Goal: Find specific page/section: Find specific page/section

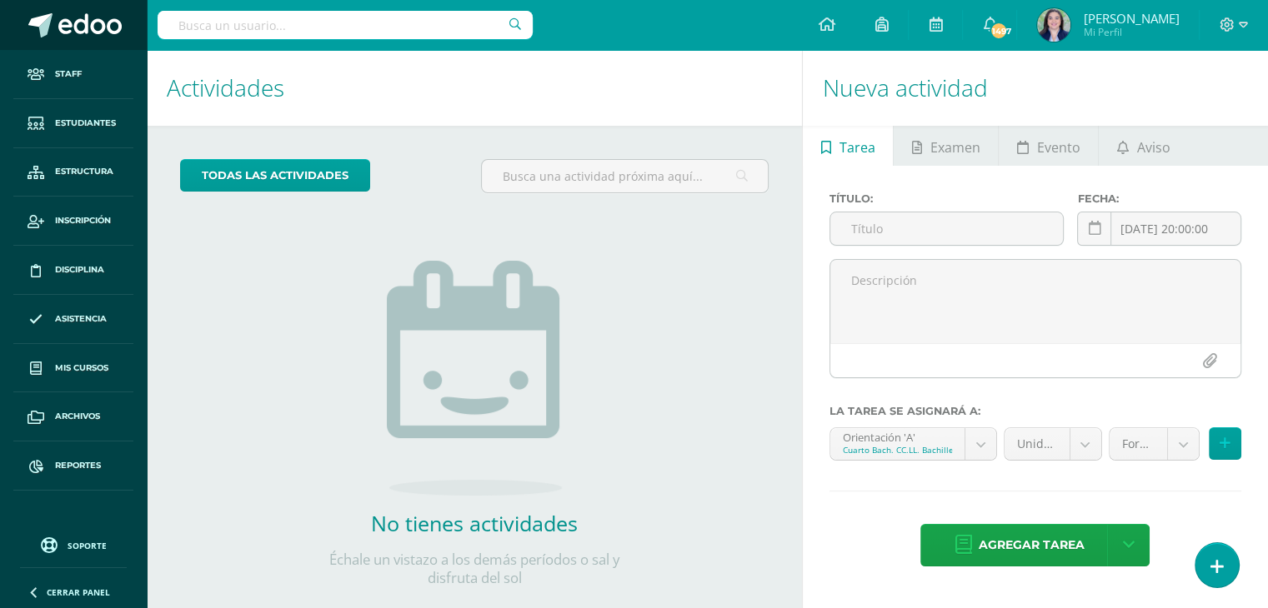
click at [77, 24] on span at bounding box center [89, 25] width 63 height 25
click at [78, 176] on span "Estructura" at bounding box center [84, 171] width 58 height 13
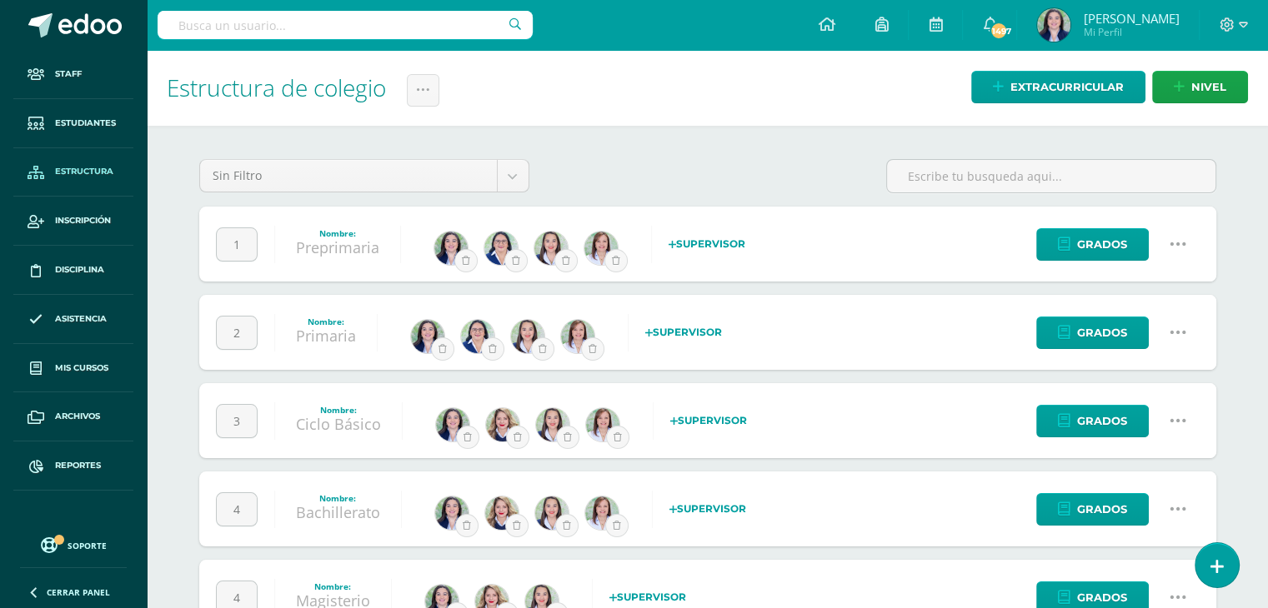
scroll to position [60, 0]
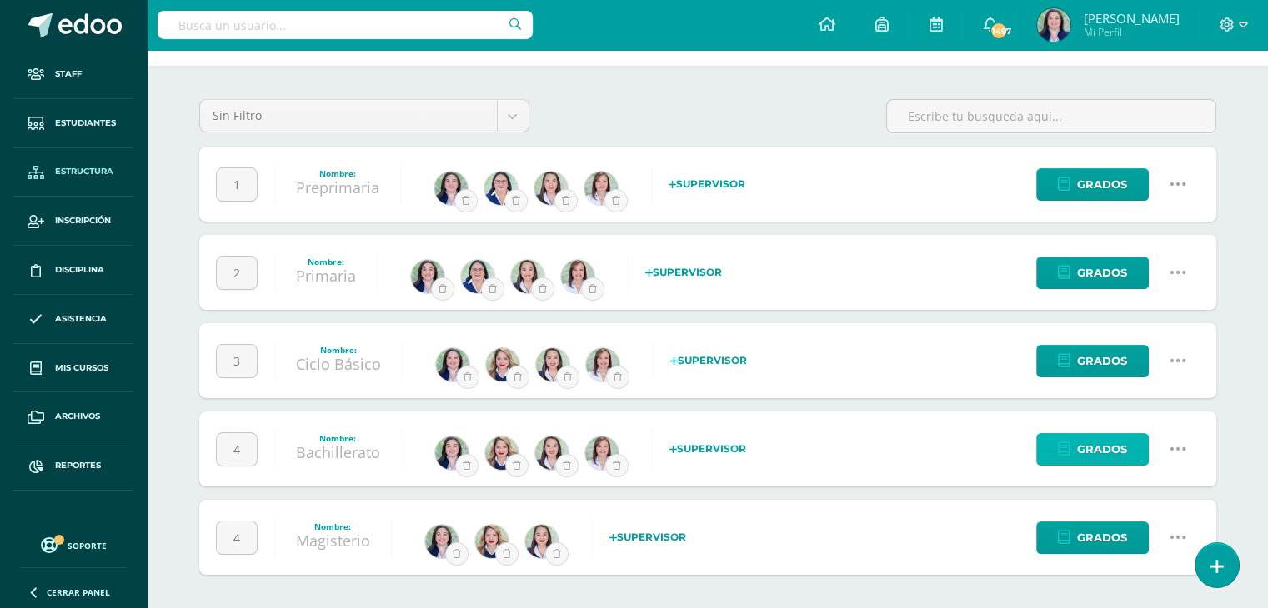
click at [1109, 445] on span "Grados" at bounding box center [1102, 449] width 50 height 31
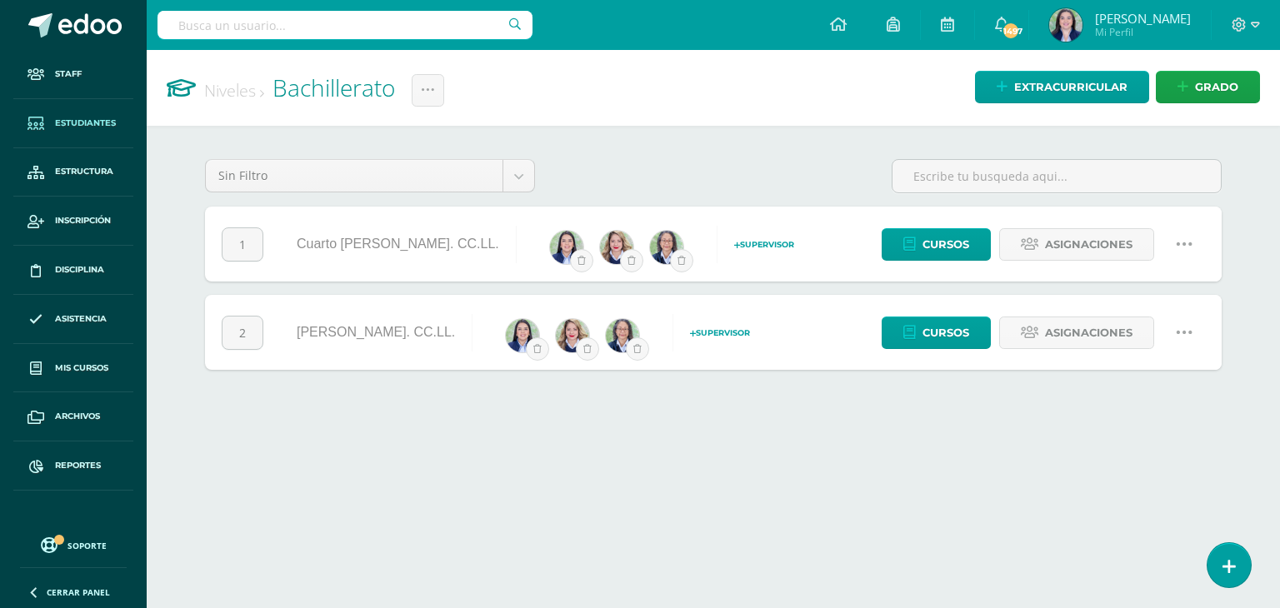
click at [81, 118] on span "Estudiantes" at bounding box center [85, 123] width 61 height 13
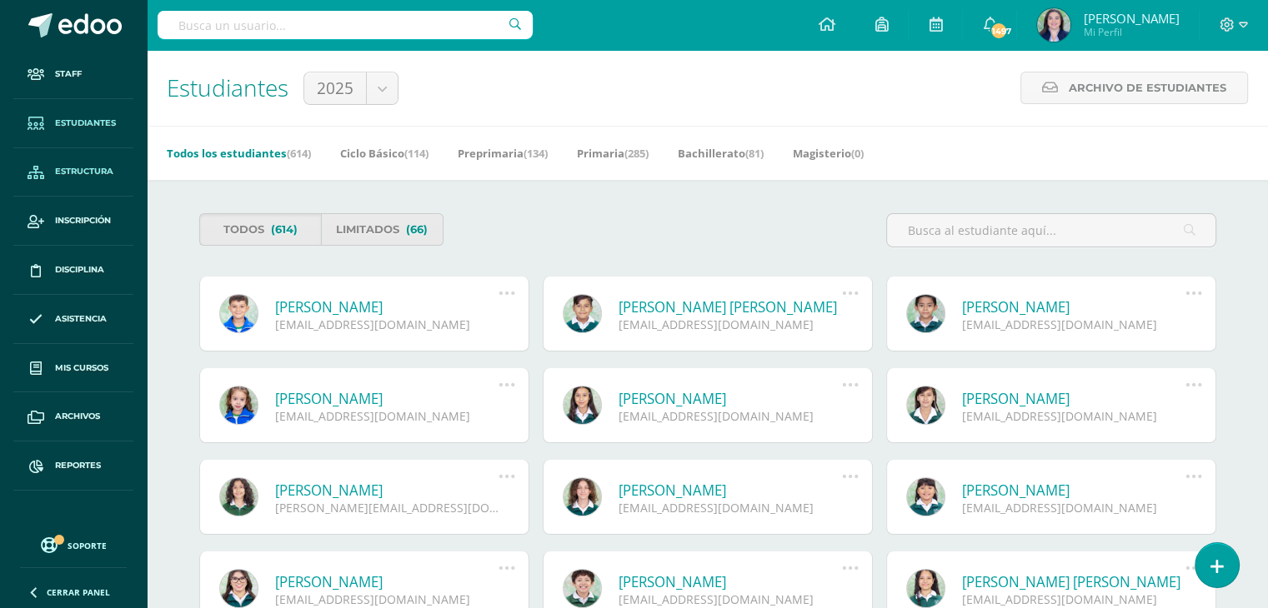
click at [63, 171] on span "Estructura" at bounding box center [84, 171] width 58 height 13
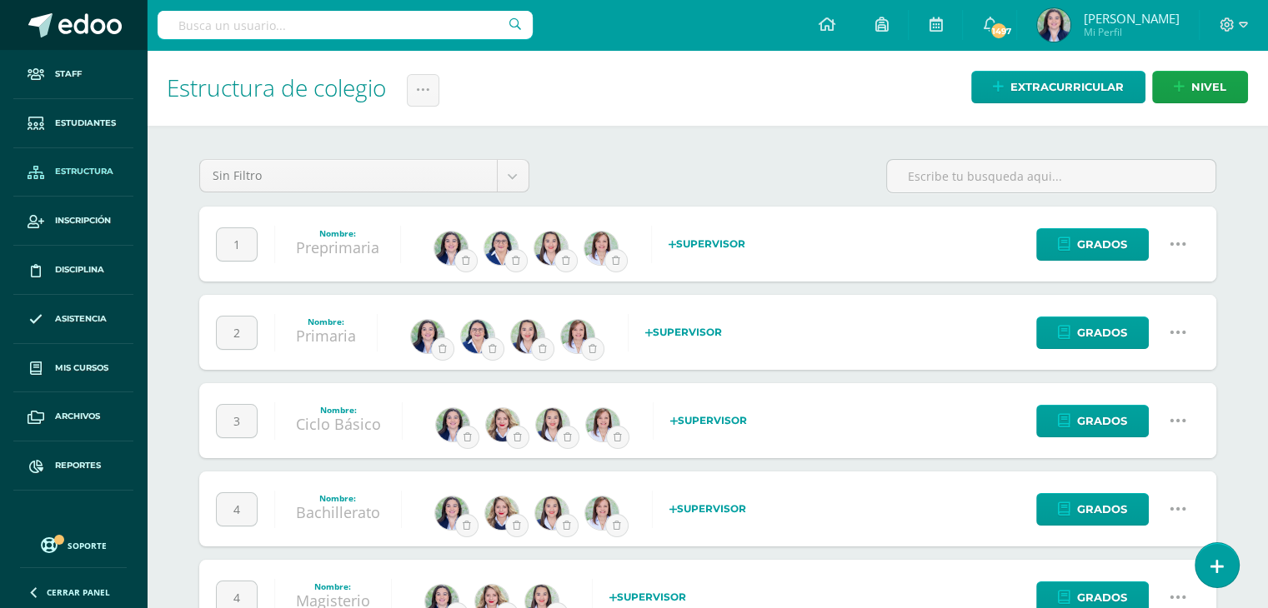
click at [72, 21] on span at bounding box center [89, 25] width 63 height 25
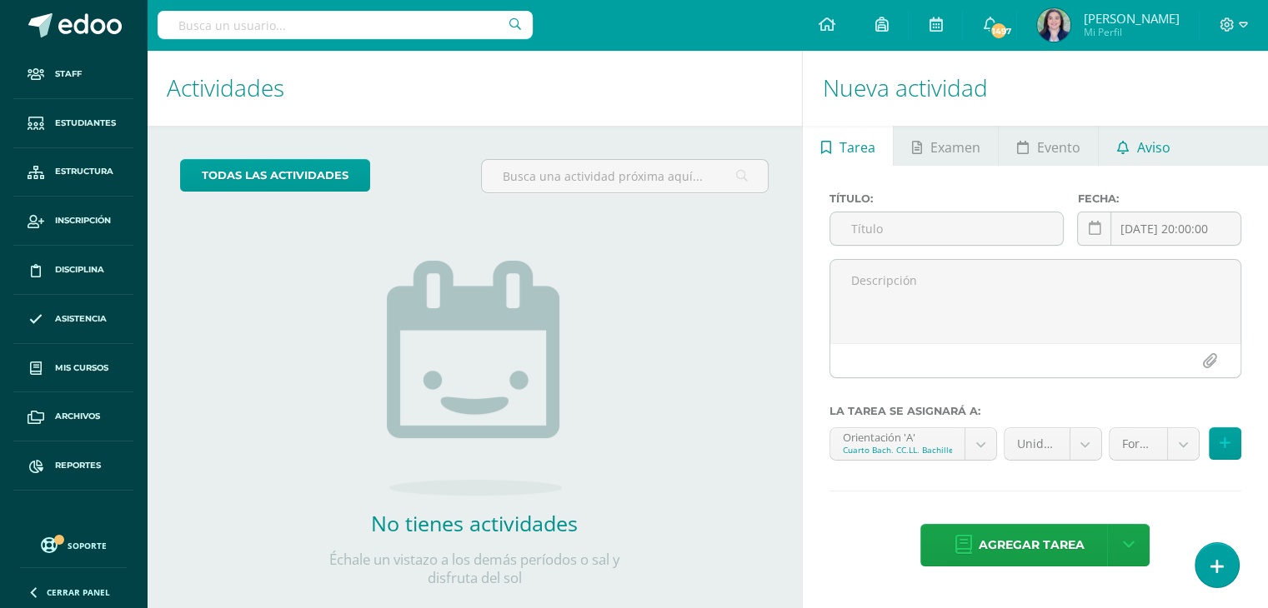
click at [1156, 144] on span "Aviso" at bounding box center [1153, 148] width 33 height 40
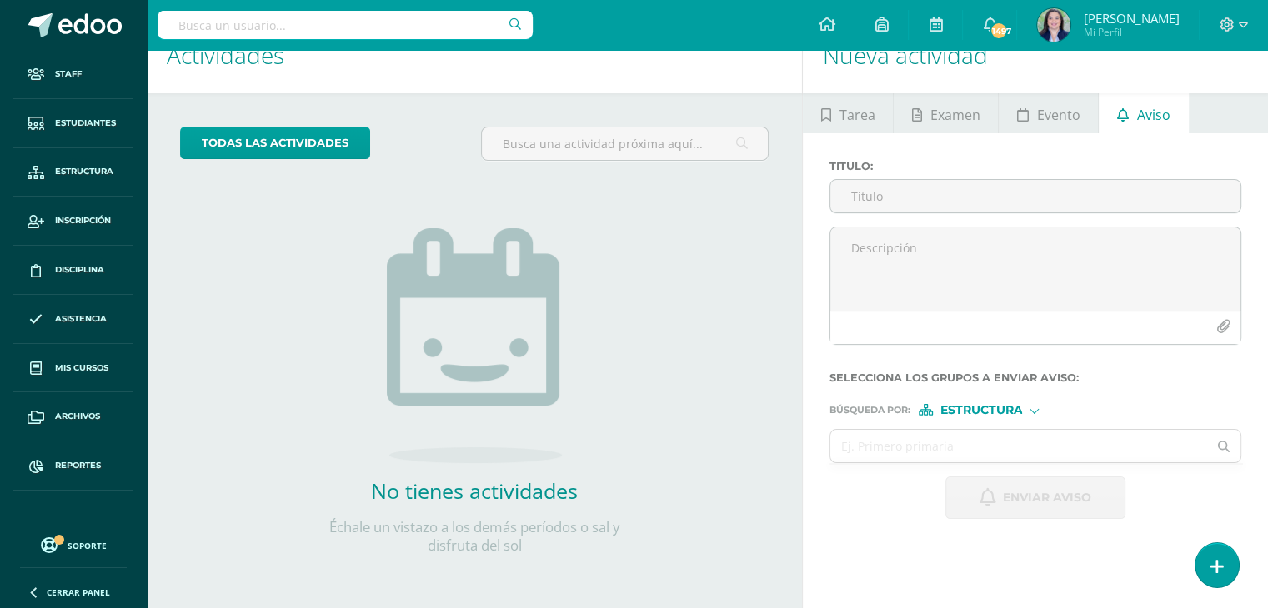
click at [339, 273] on div "No tienes actividades Échale un vistazo a los demás períodos o sal y disfruta d…" at bounding box center [474, 364] width 333 height 381
click at [53, 165] on link "Estructura" at bounding box center [73, 172] width 120 height 49
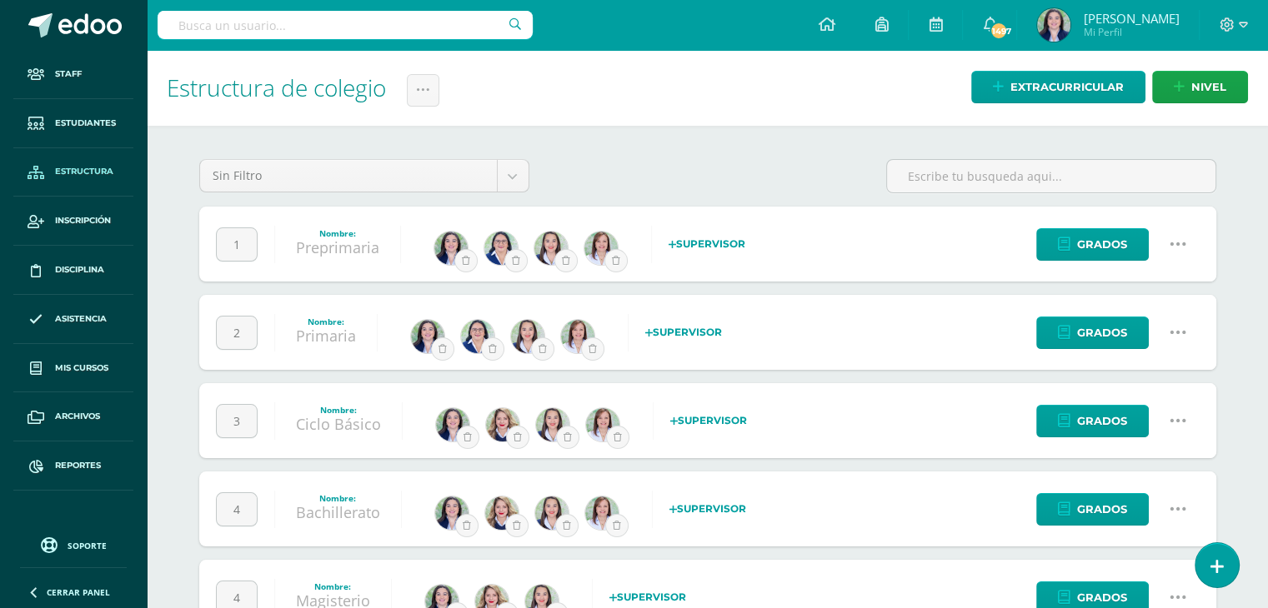
scroll to position [60, 0]
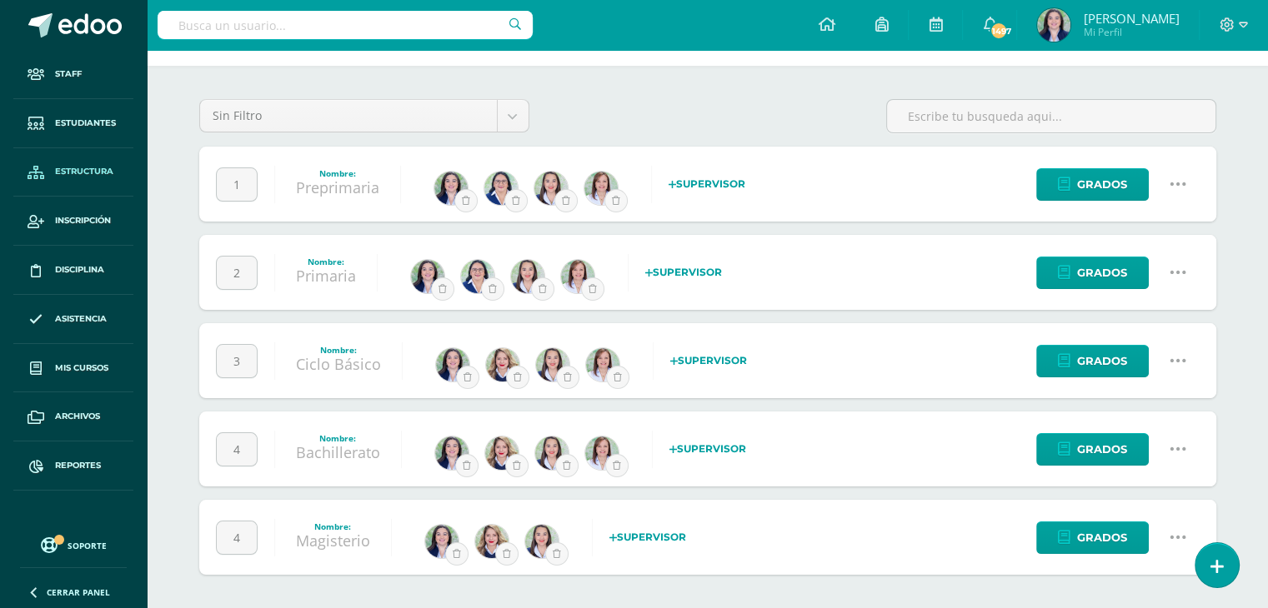
click at [1177, 447] on icon at bounding box center [1178, 449] width 18 height 18
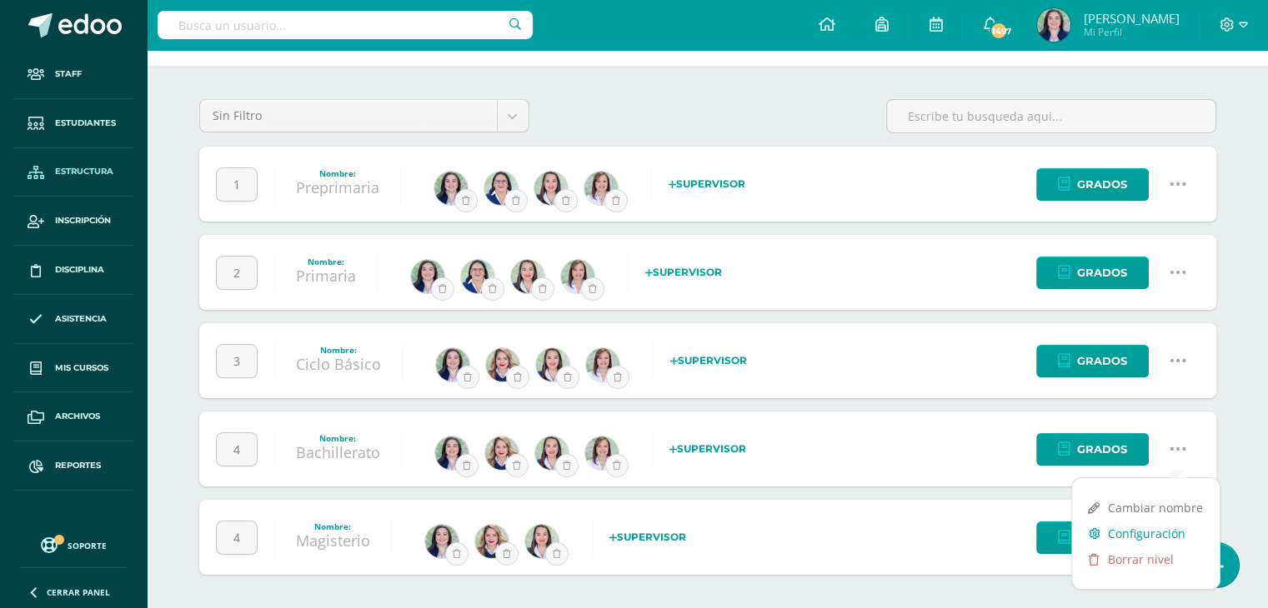
click at [1127, 534] on link "Configuración" at bounding box center [1146, 534] width 148 height 26
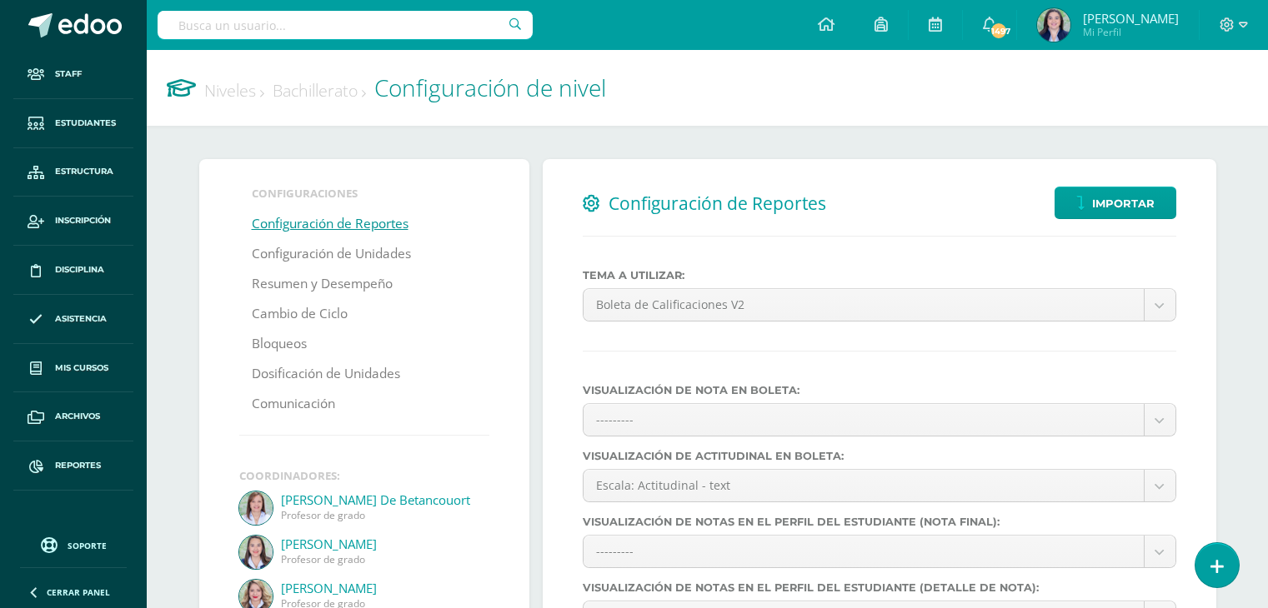
select select
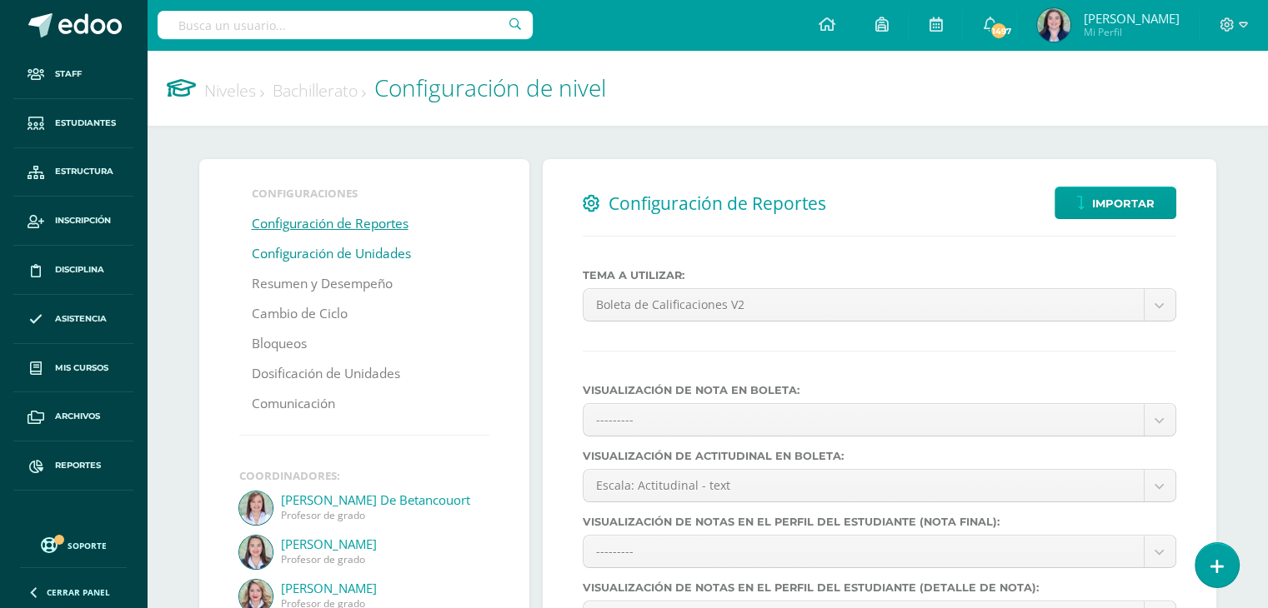
click at [336, 261] on link "Configuración de Unidades" at bounding box center [331, 254] width 159 height 30
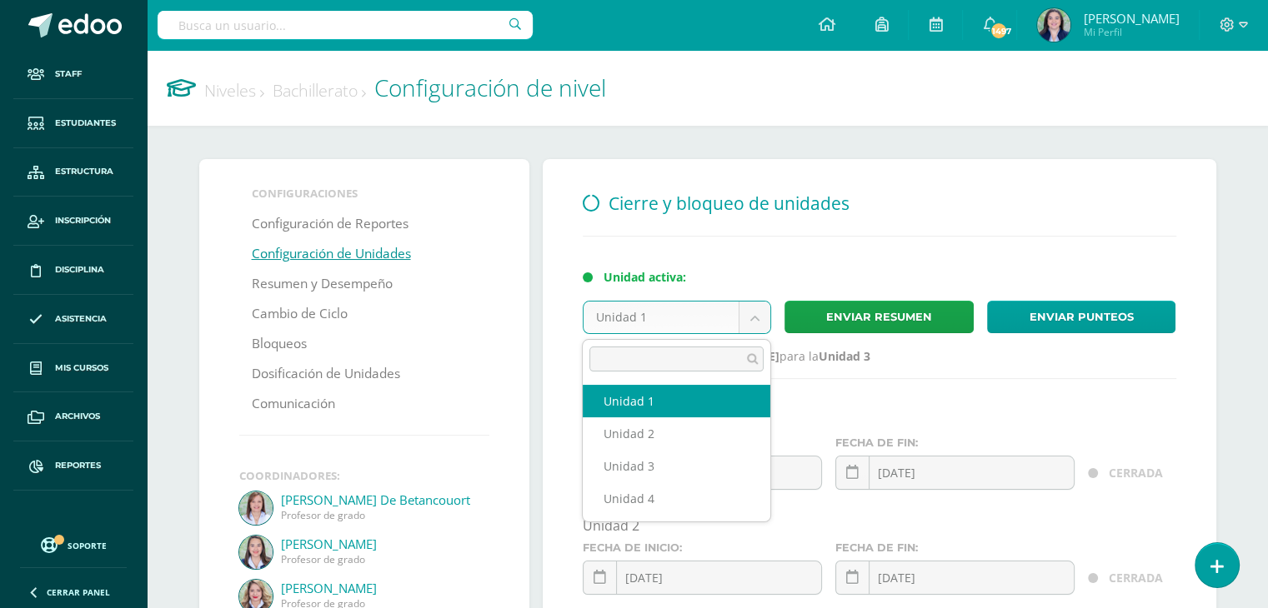
click at [756, 322] on body "Staff Estudiantes Estructura Inscripción Disciplina Asistencia Mis cursos Archi…" at bounding box center [634, 492] width 1268 height 984
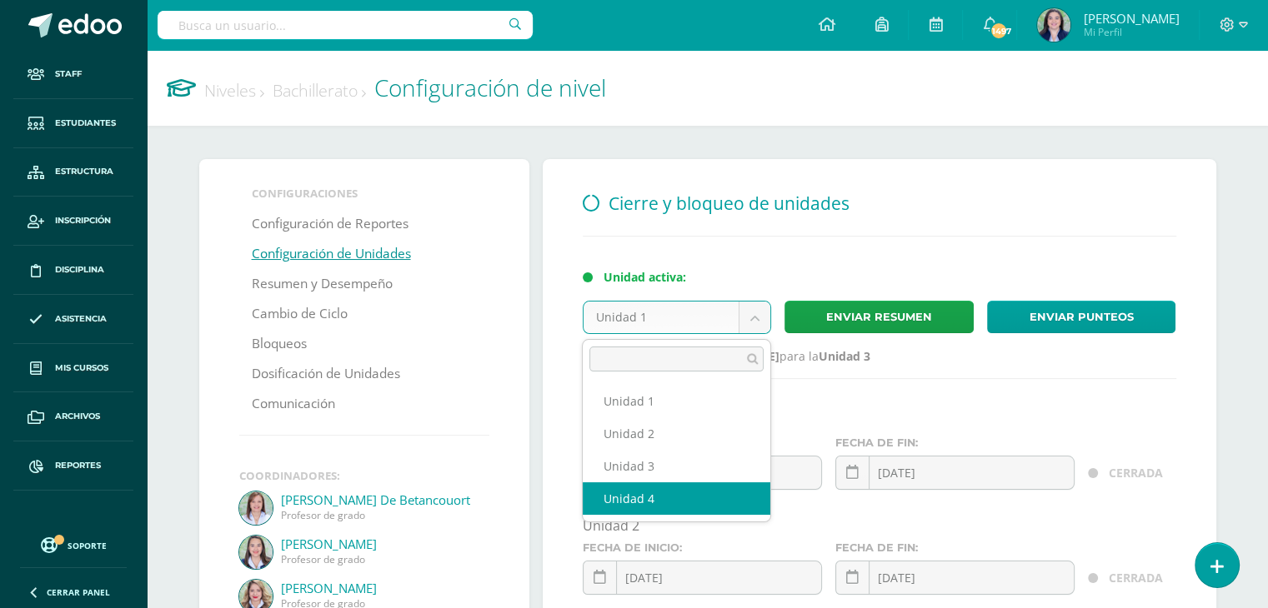
select select "6923"
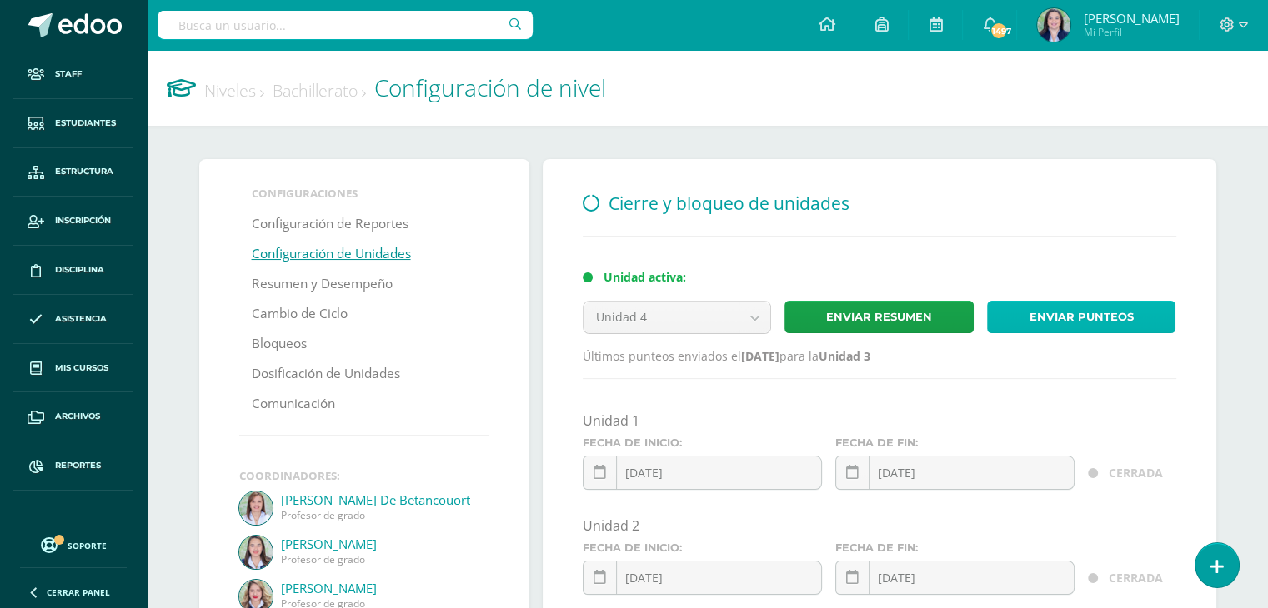
click at [1086, 318] on link "Enviar punteos" at bounding box center [1081, 317] width 189 height 33
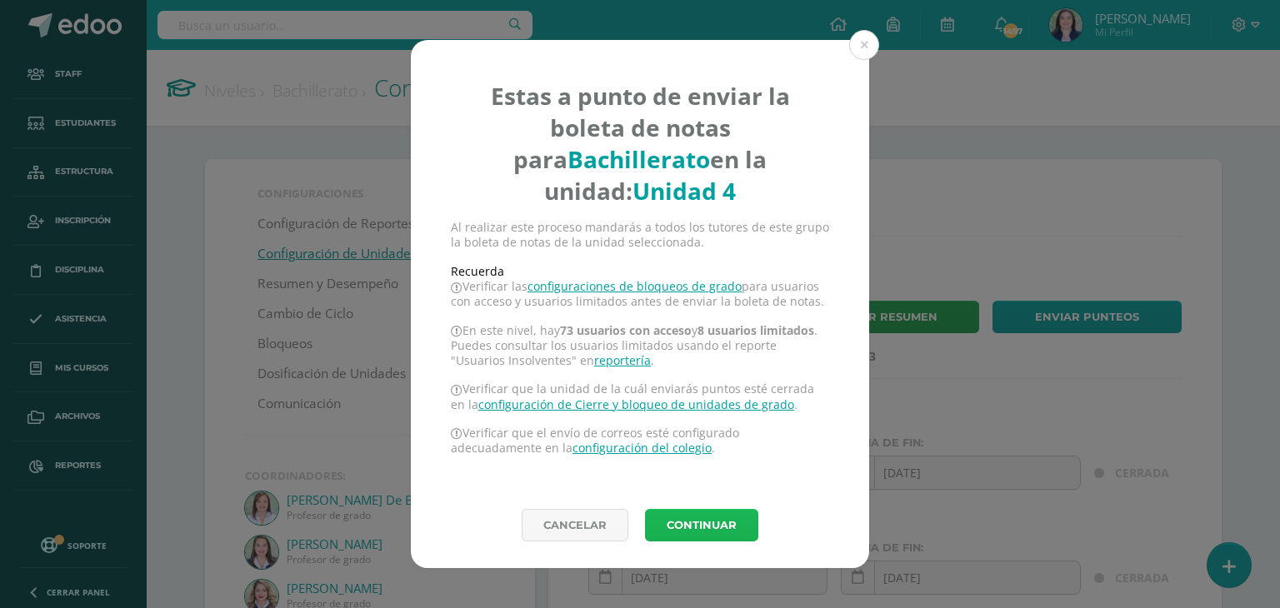
click at [695, 531] on button "Continuar" at bounding box center [701, 525] width 113 height 33
click at [859, 41] on button at bounding box center [864, 45] width 30 height 30
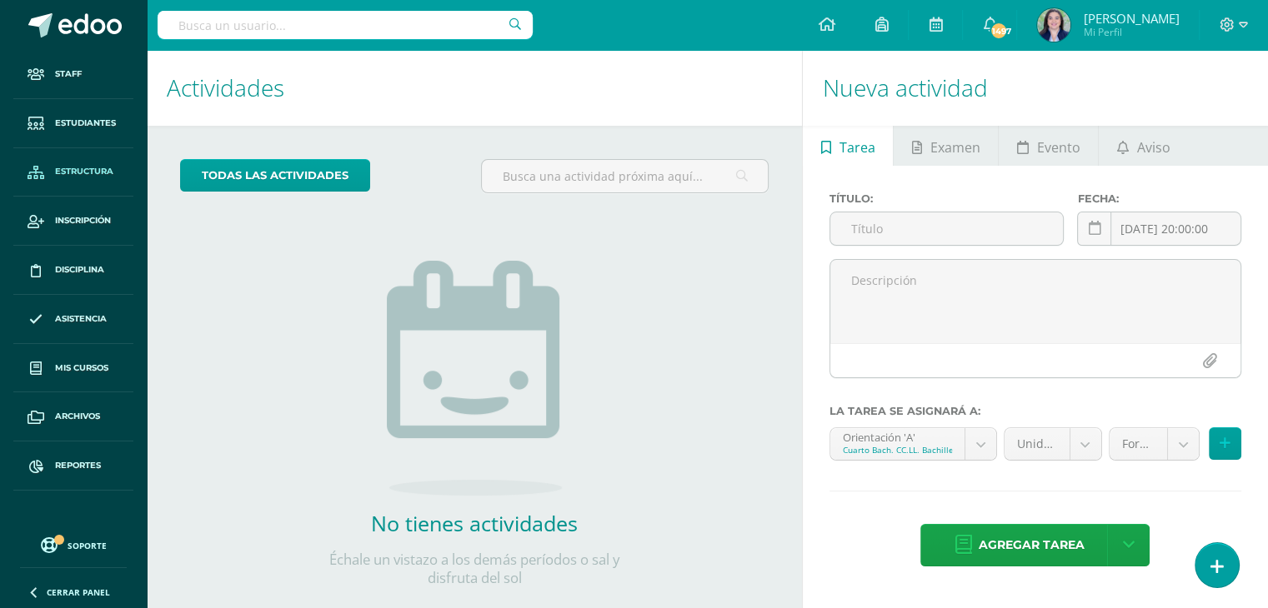
click at [88, 174] on span "Estructura" at bounding box center [84, 171] width 58 height 13
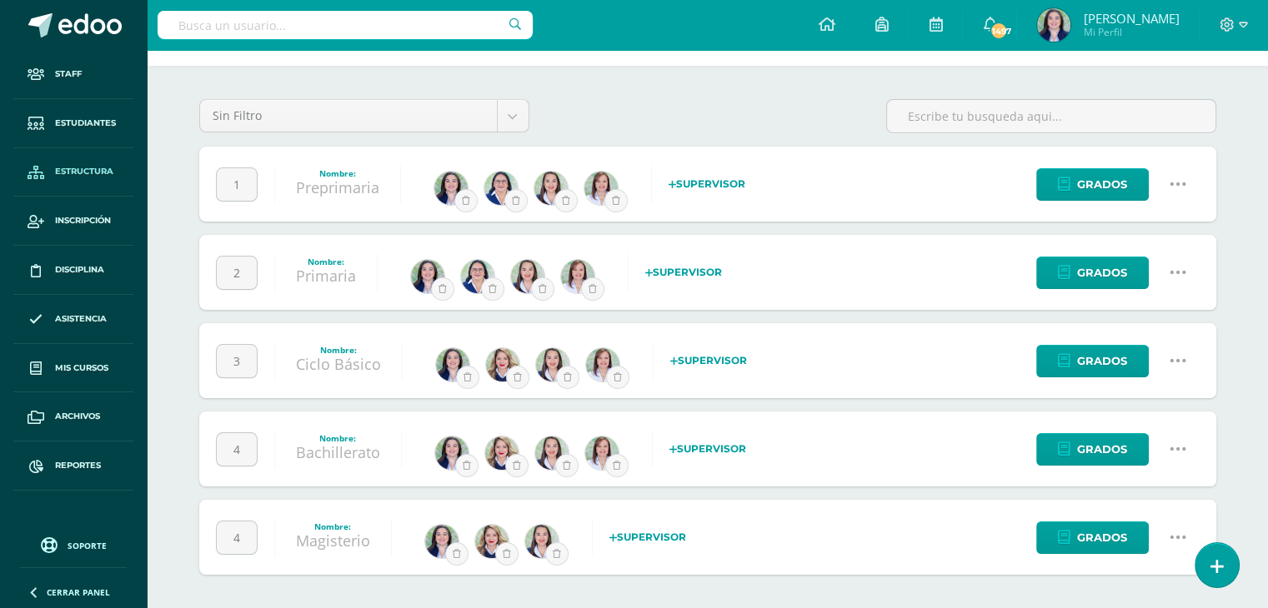
scroll to position [60, 0]
click at [1107, 451] on span "Grados" at bounding box center [1102, 449] width 50 height 31
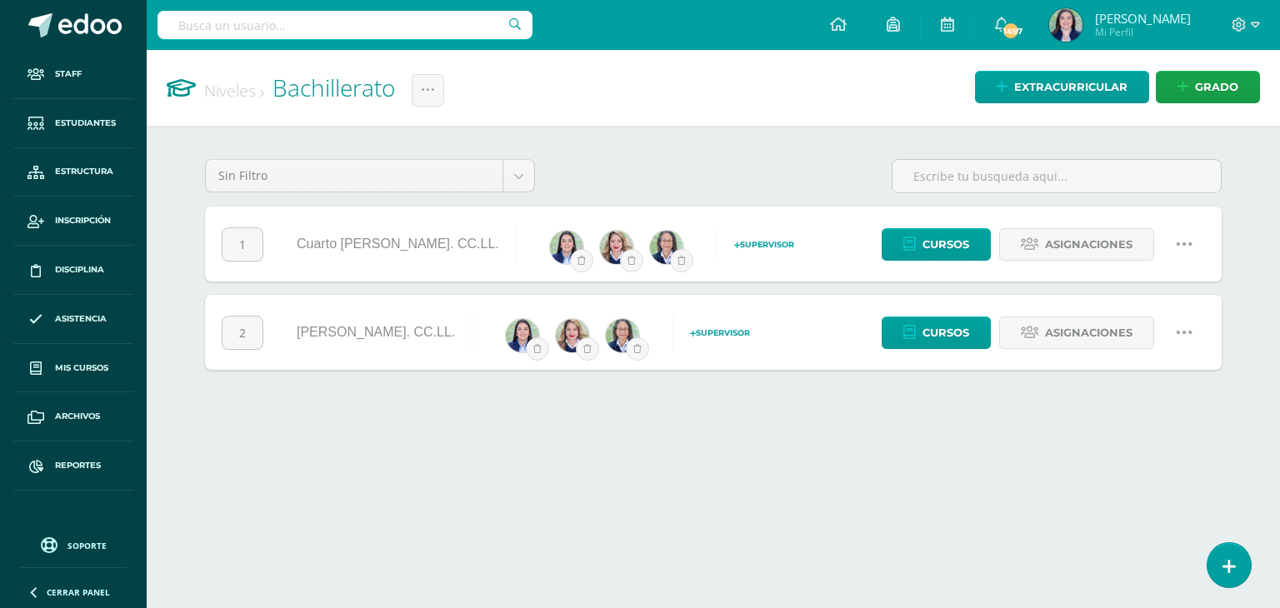
click at [1179, 327] on icon at bounding box center [1184, 332] width 18 height 18
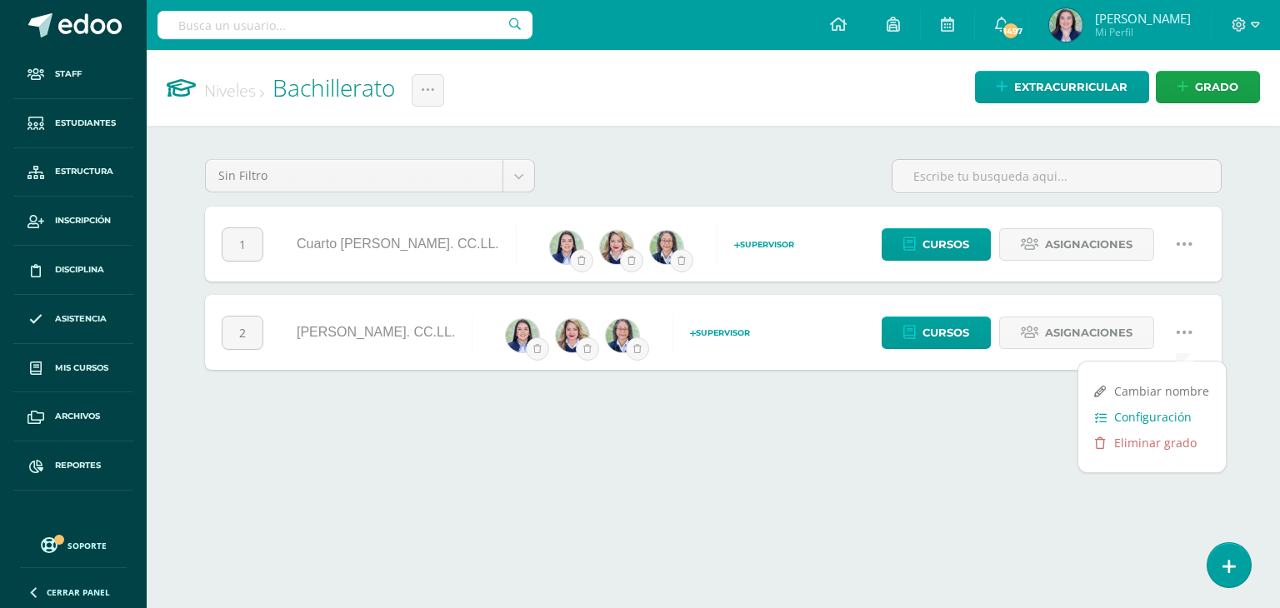
click at [1137, 418] on link "Configuración" at bounding box center [1153, 417] width 148 height 26
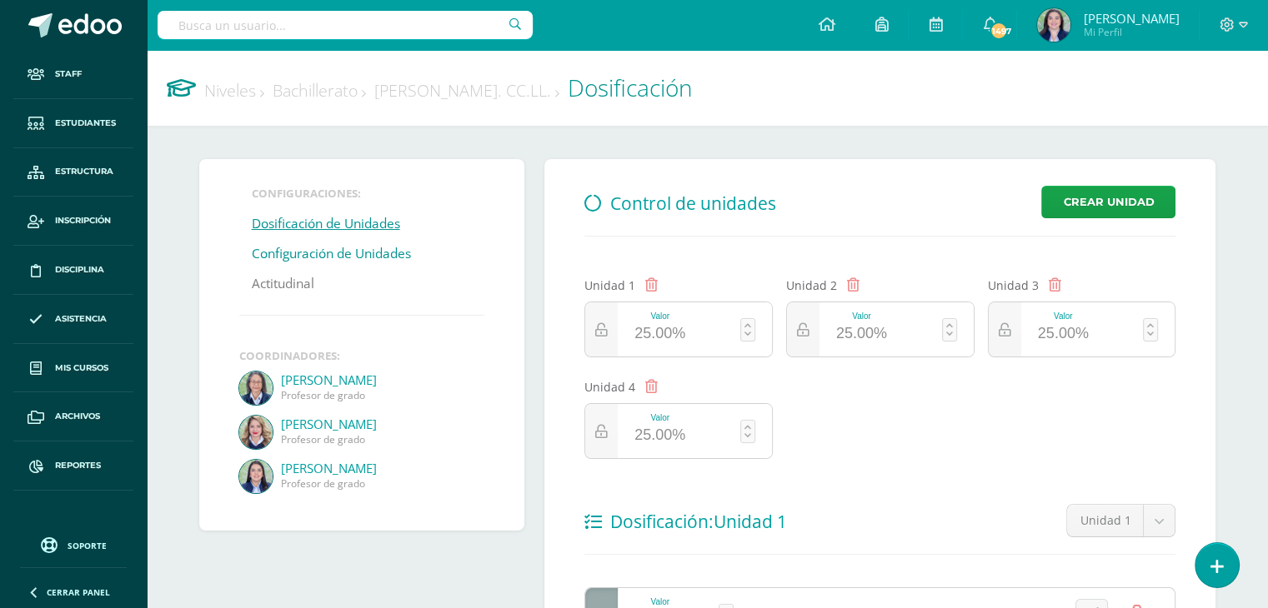
click at [309, 258] on link "Configuración de Unidades" at bounding box center [331, 254] width 159 height 30
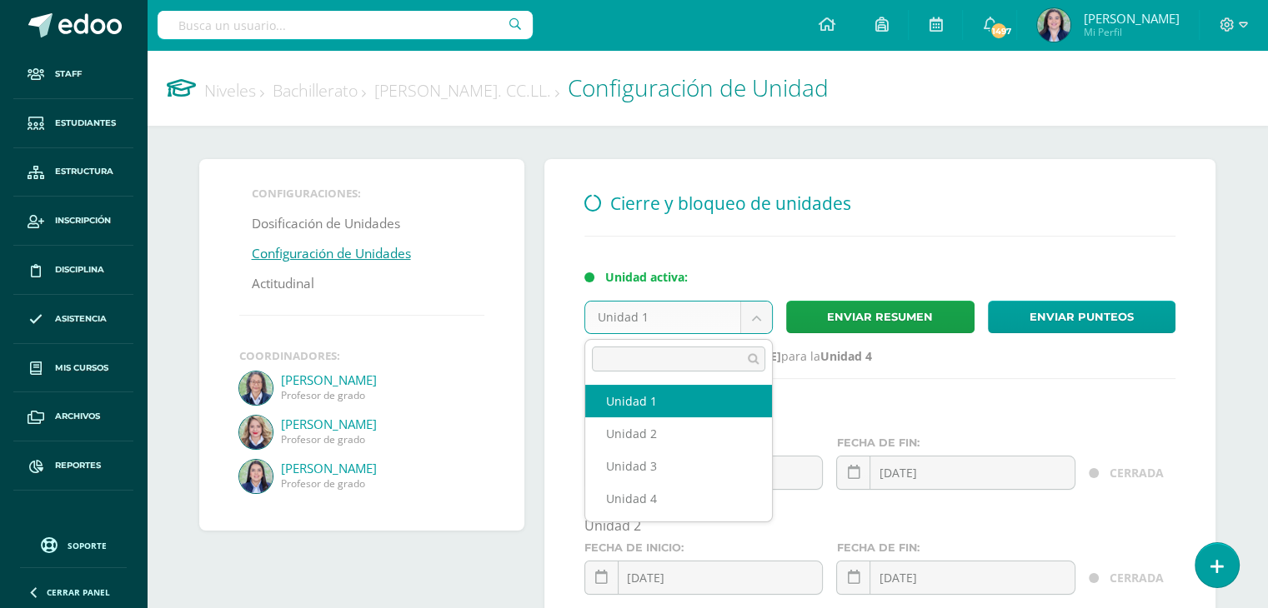
click at [758, 325] on body "Staff Estudiantes Estructura Inscripción Disciplina Asistencia Mis cursos Archi…" at bounding box center [634, 492] width 1268 height 984
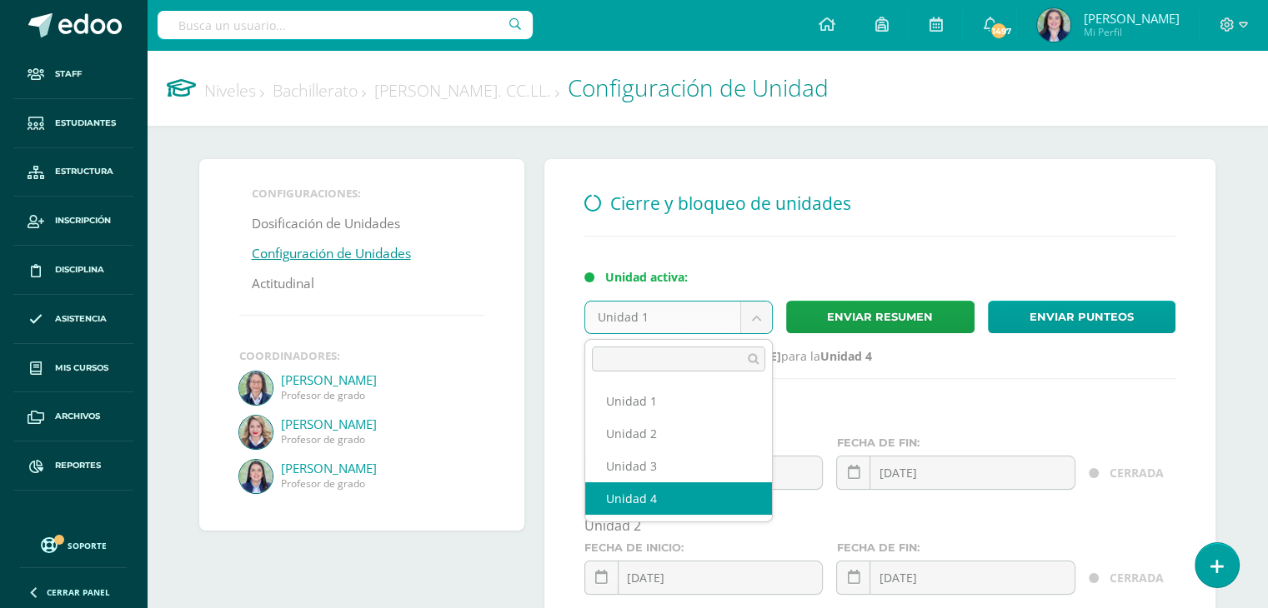
select select "7210"
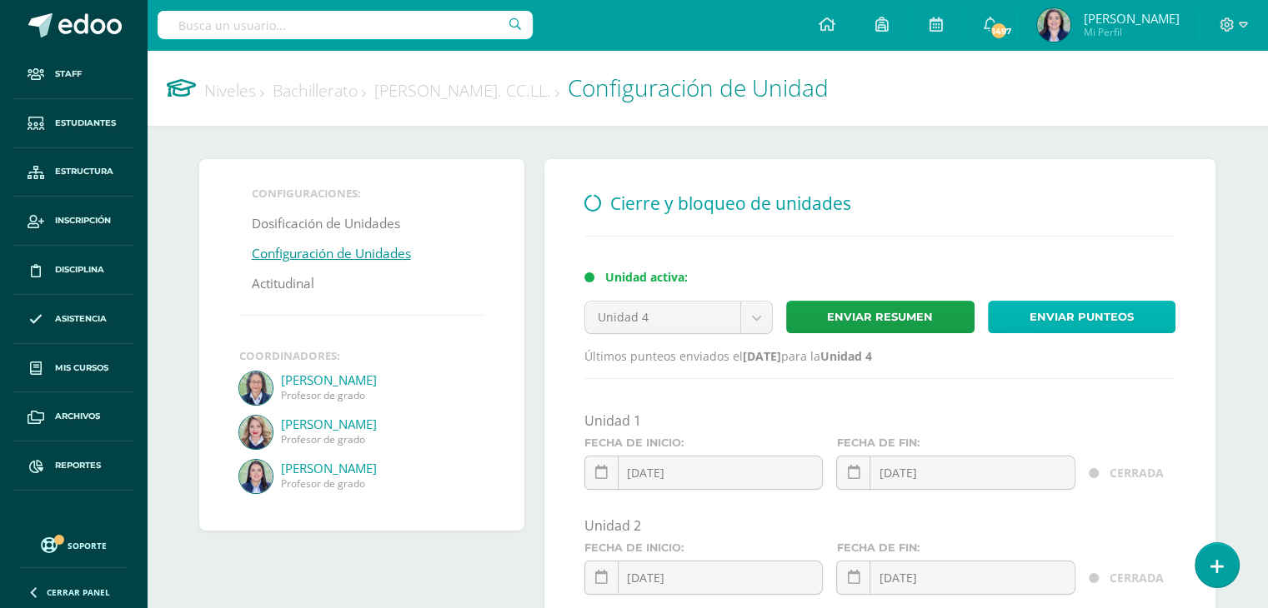
click at [1089, 321] on link "Enviar punteos" at bounding box center [1082, 317] width 188 height 33
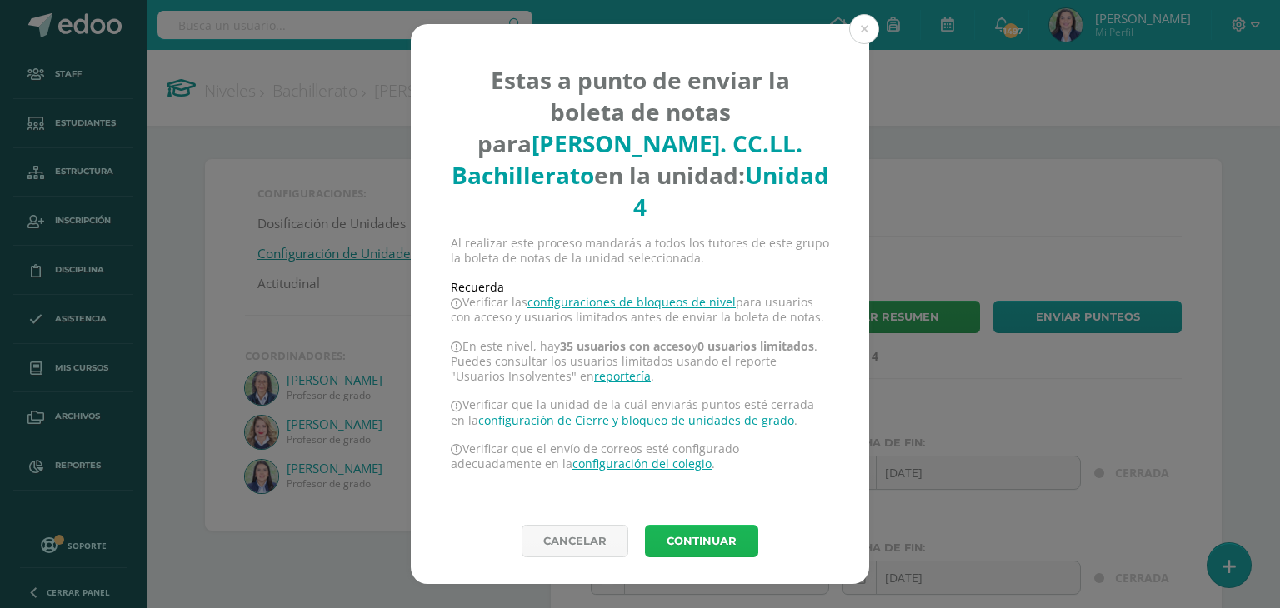
click at [714, 525] on button "Continuar" at bounding box center [701, 541] width 113 height 33
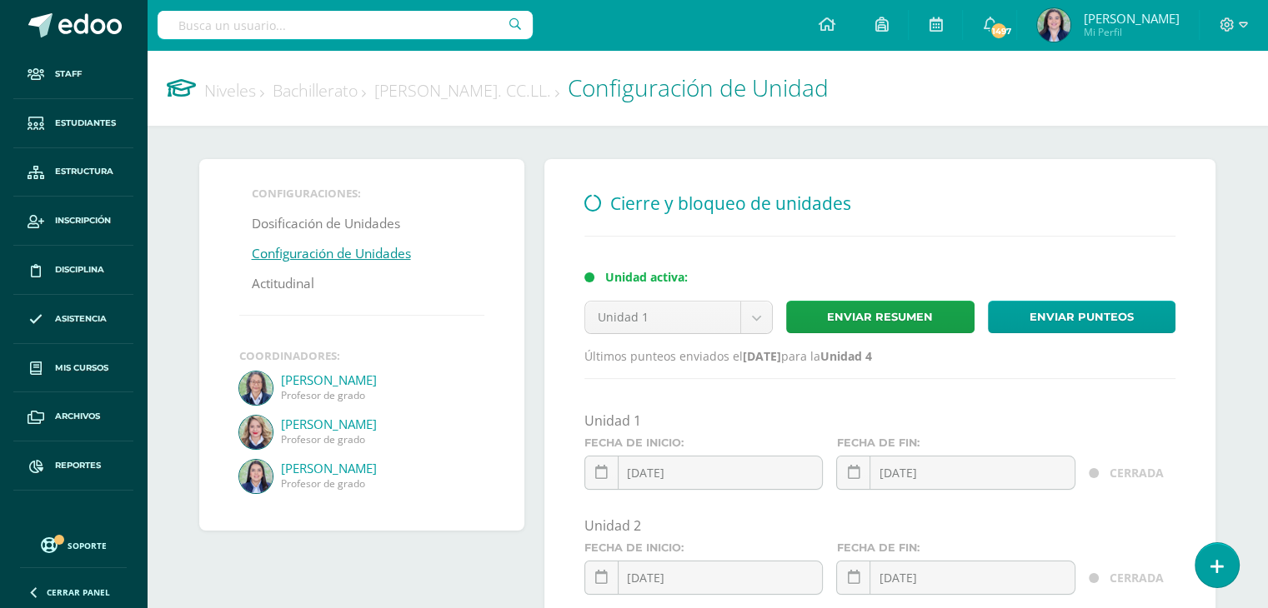
click at [315, 91] on link "Bachillerato" at bounding box center [319, 90] width 93 height 23
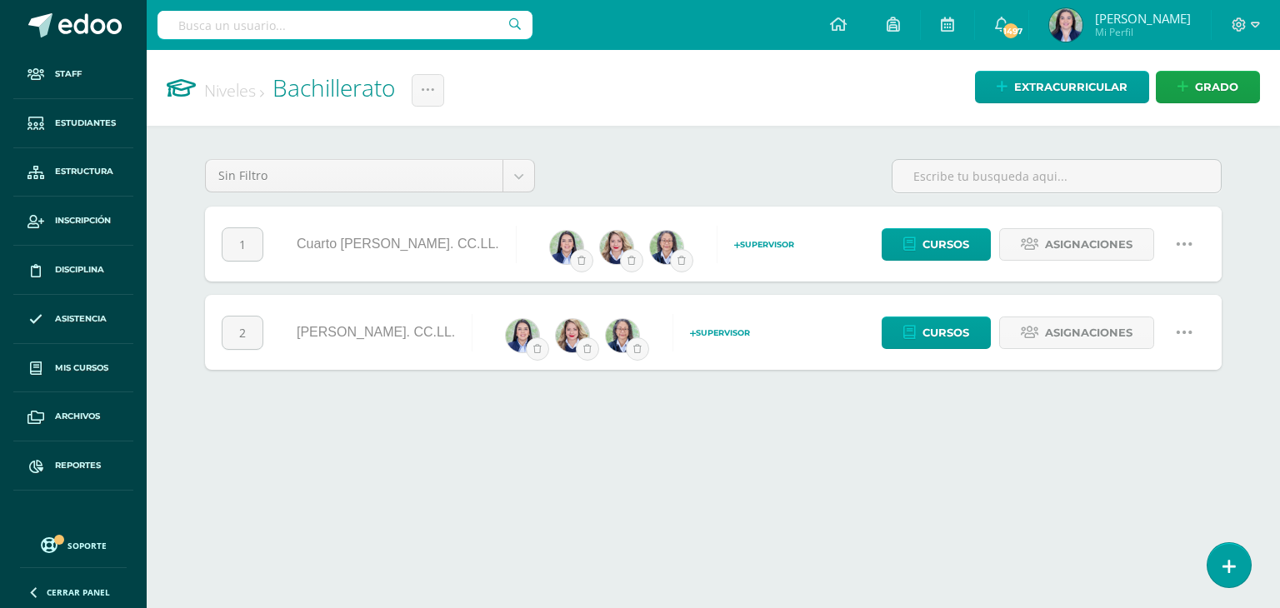
click at [1184, 245] on icon at bounding box center [1184, 244] width 18 height 18
click at [1140, 328] on link "Configuración" at bounding box center [1153, 329] width 148 height 26
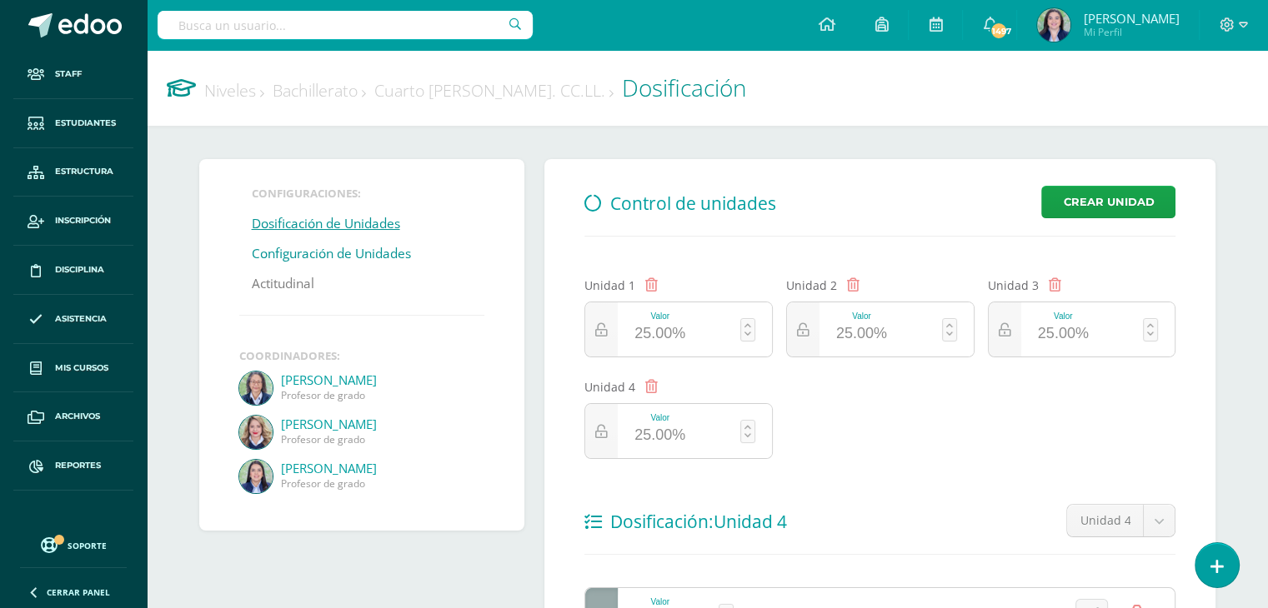
click at [392, 252] on link "Configuración de Unidades" at bounding box center [331, 254] width 159 height 30
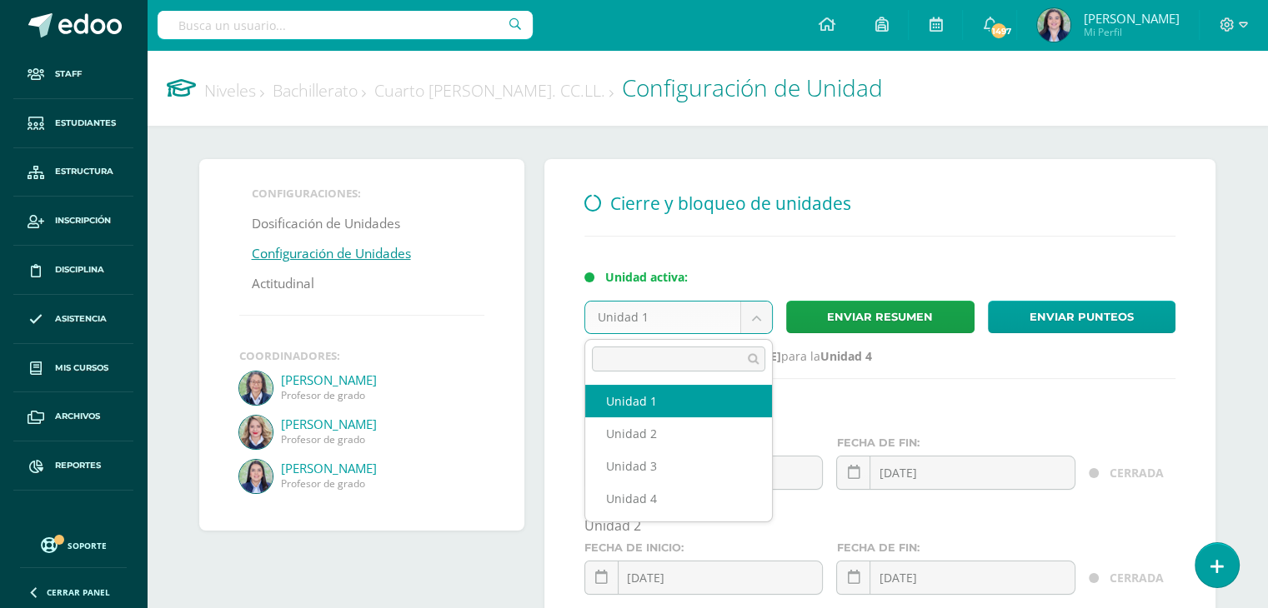
click at [757, 320] on body "Staff Estudiantes Estructura Inscripción Disciplina Asistencia Mis cursos Archi…" at bounding box center [634, 492] width 1268 height 984
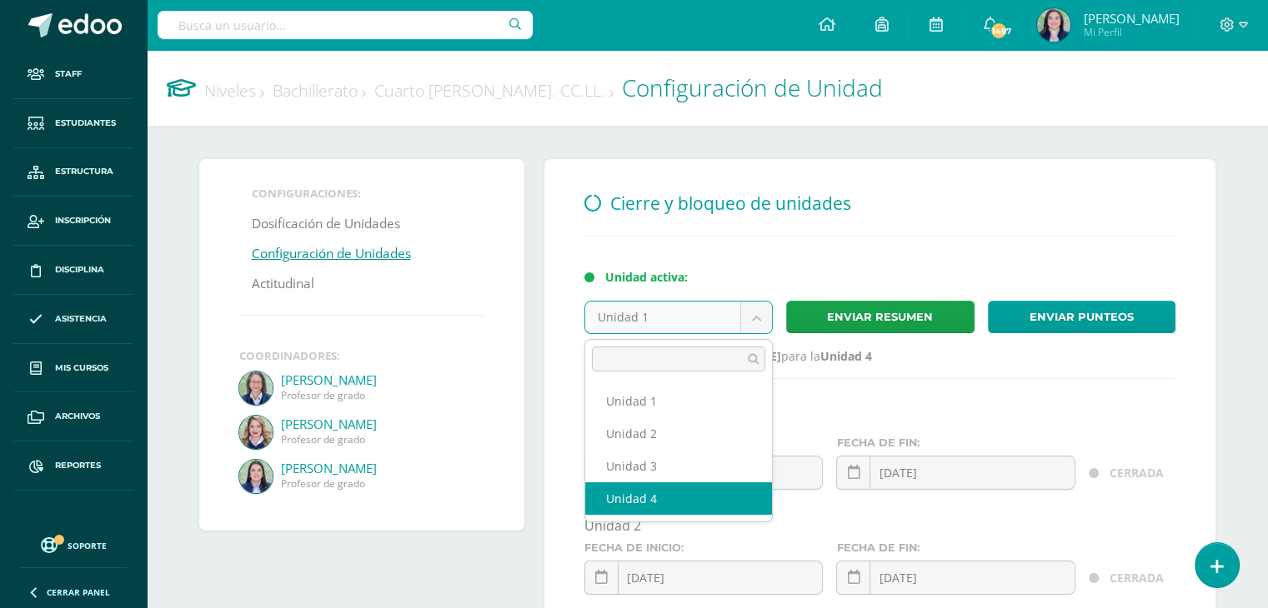
select select "6930"
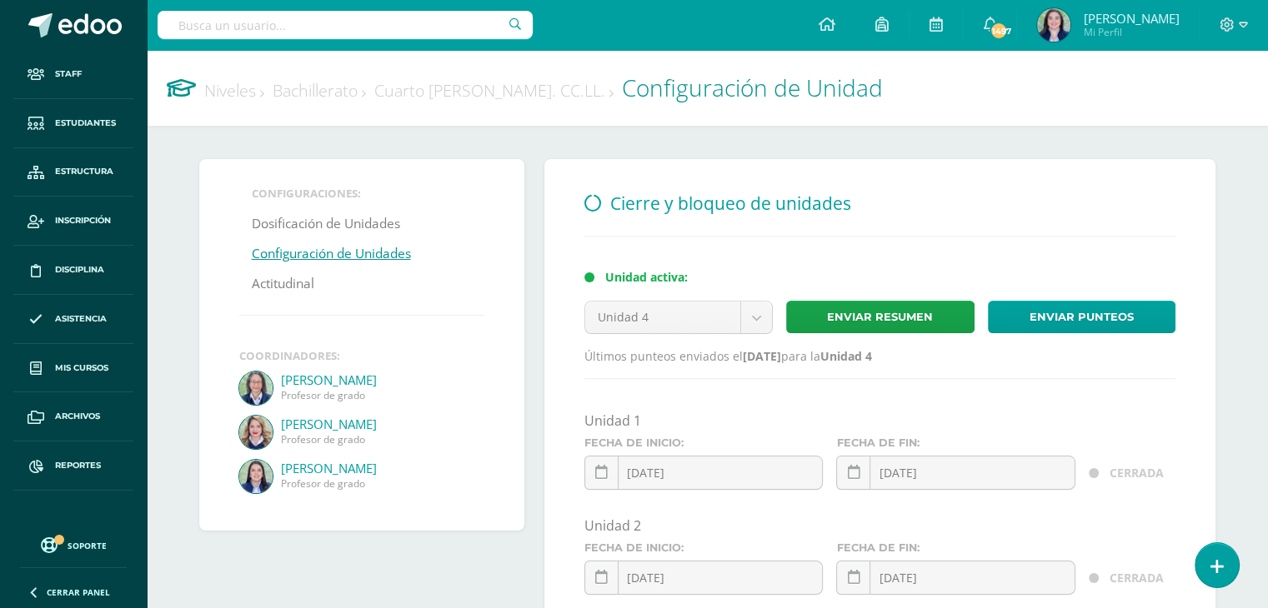
click at [323, 96] on link "Bachillerato" at bounding box center [319, 90] width 93 height 23
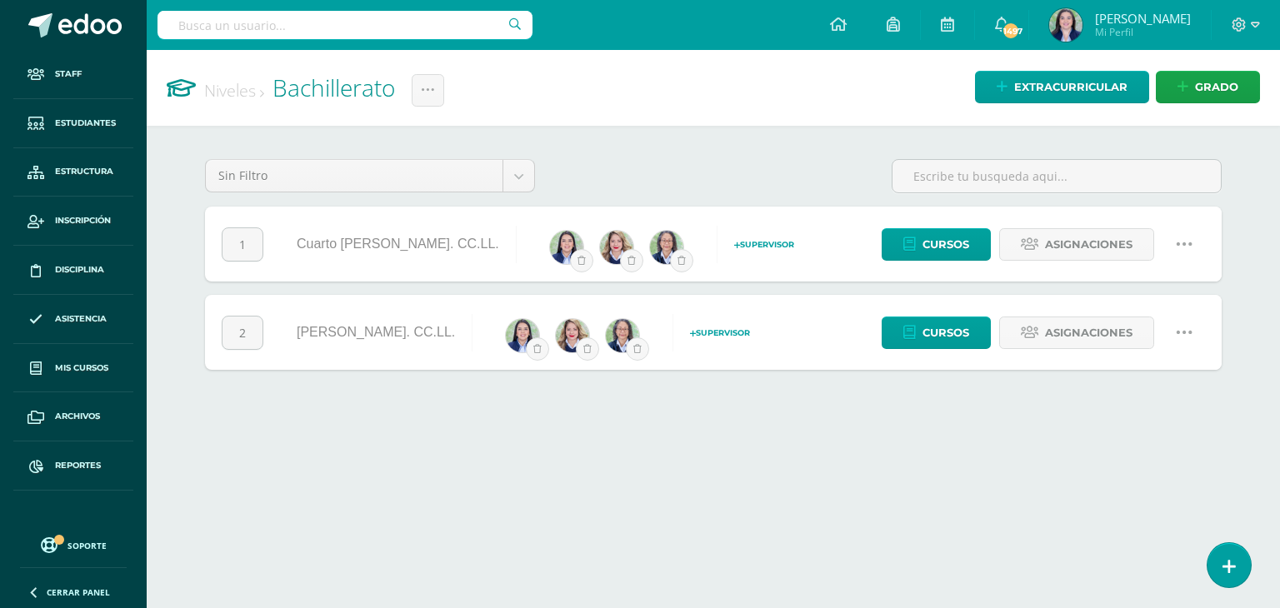
click at [1175, 334] on icon at bounding box center [1184, 332] width 18 height 18
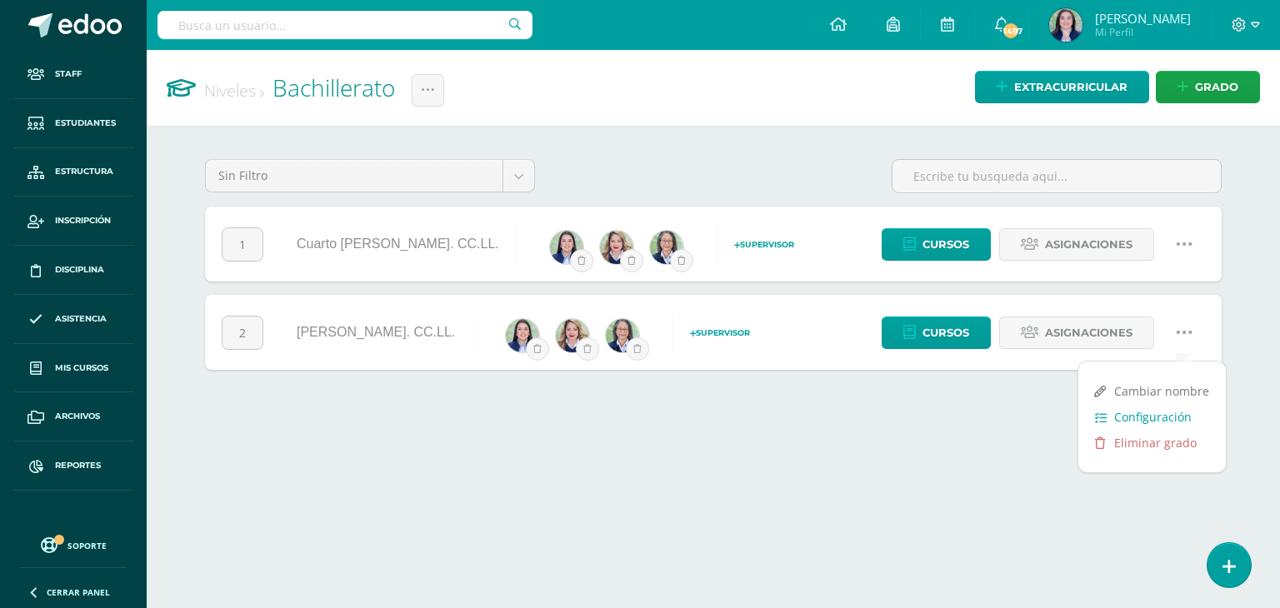
click at [1160, 418] on link "Configuración" at bounding box center [1153, 417] width 148 height 26
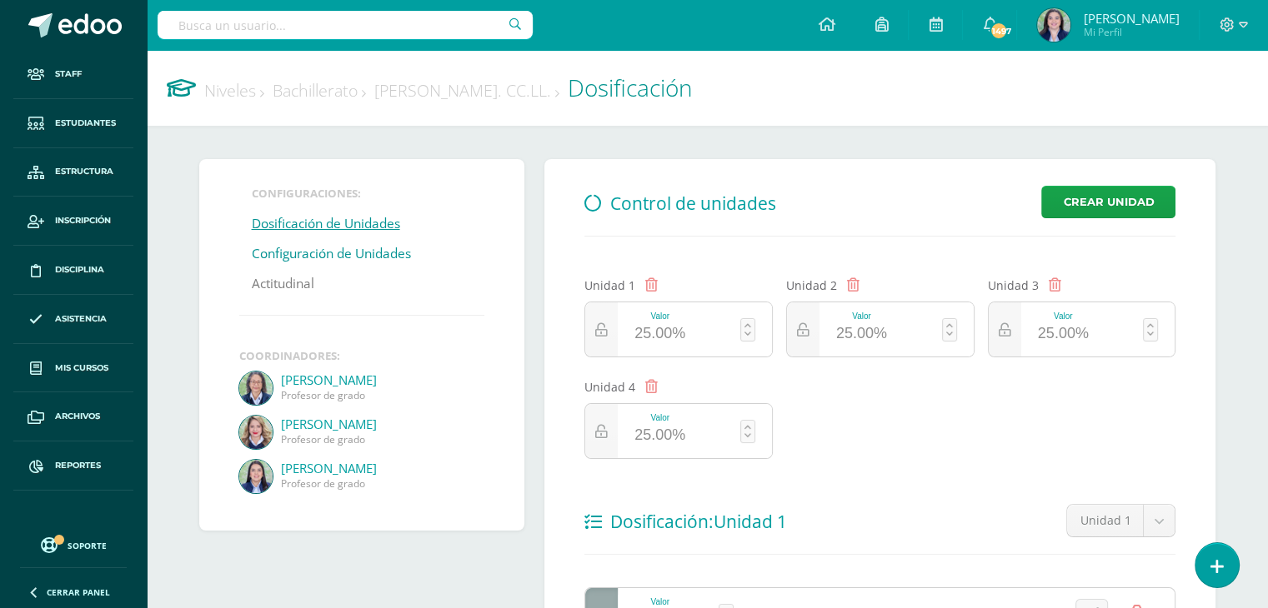
click at [396, 254] on link "Configuración de Unidades" at bounding box center [331, 254] width 159 height 30
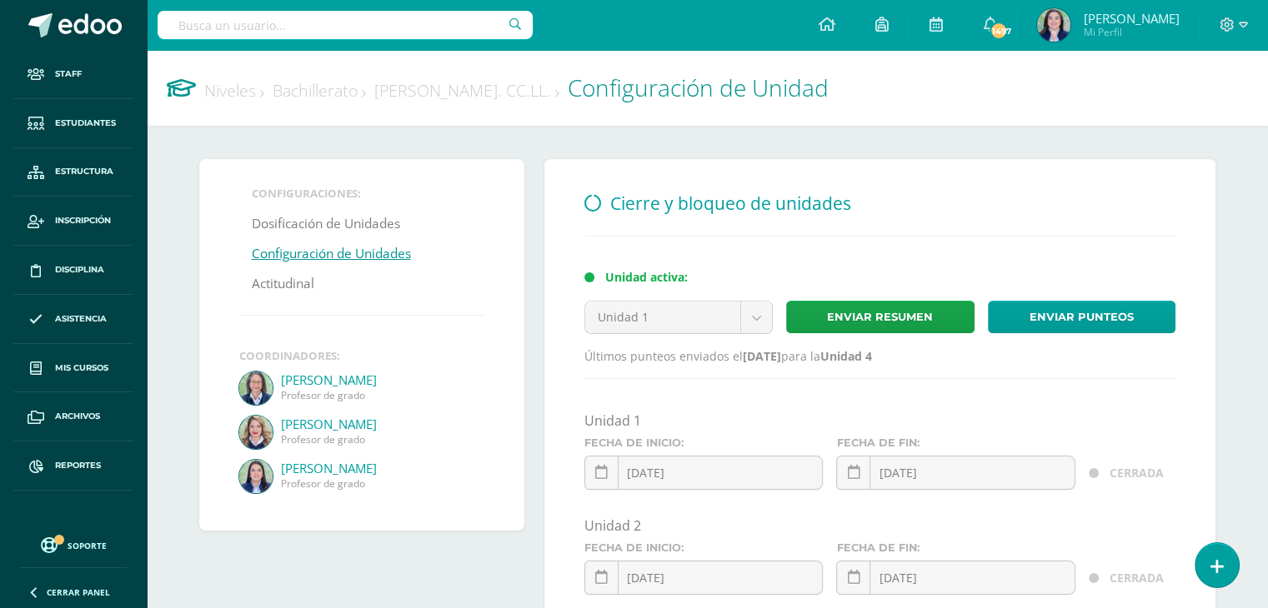
click at [340, 94] on link "Bachillerato" at bounding box center [319, 90] width 93 height 23
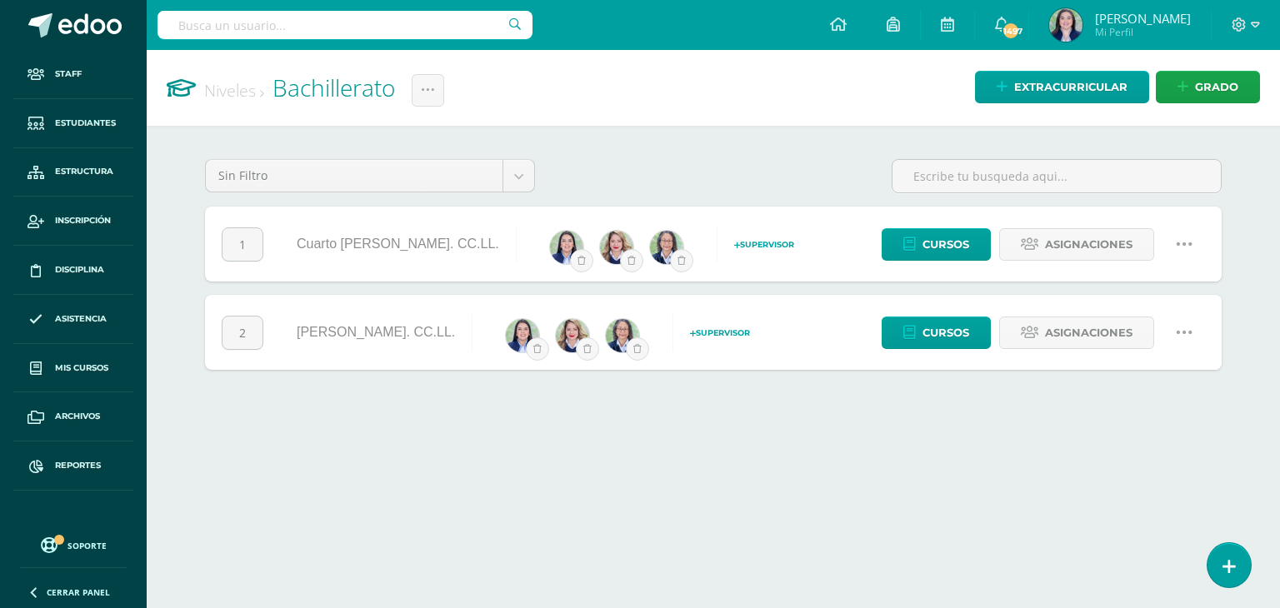
click at [1184, 243] on icon at bounding box center [1184, 244] width 18 height 18
click at [1149, 333] on link "Configuración" at bounding box center [1153, 329] width 148 height 26
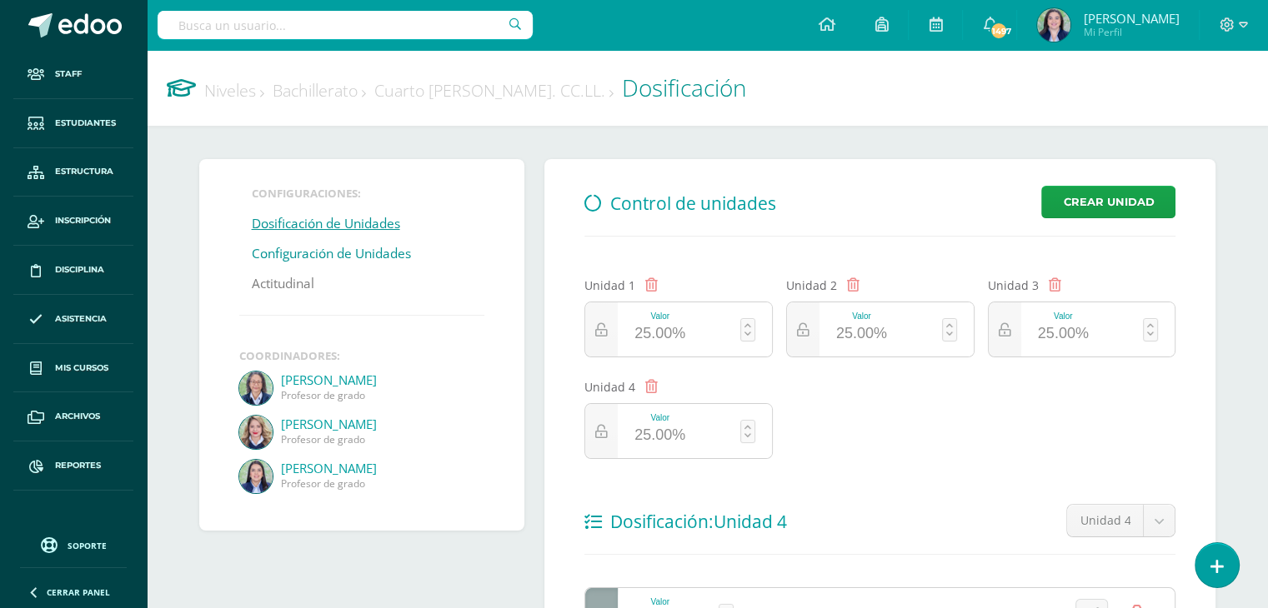
click at [325, 253] on link "Configuración de Unidades" at bounding box center [331, 254] width 159 height 30
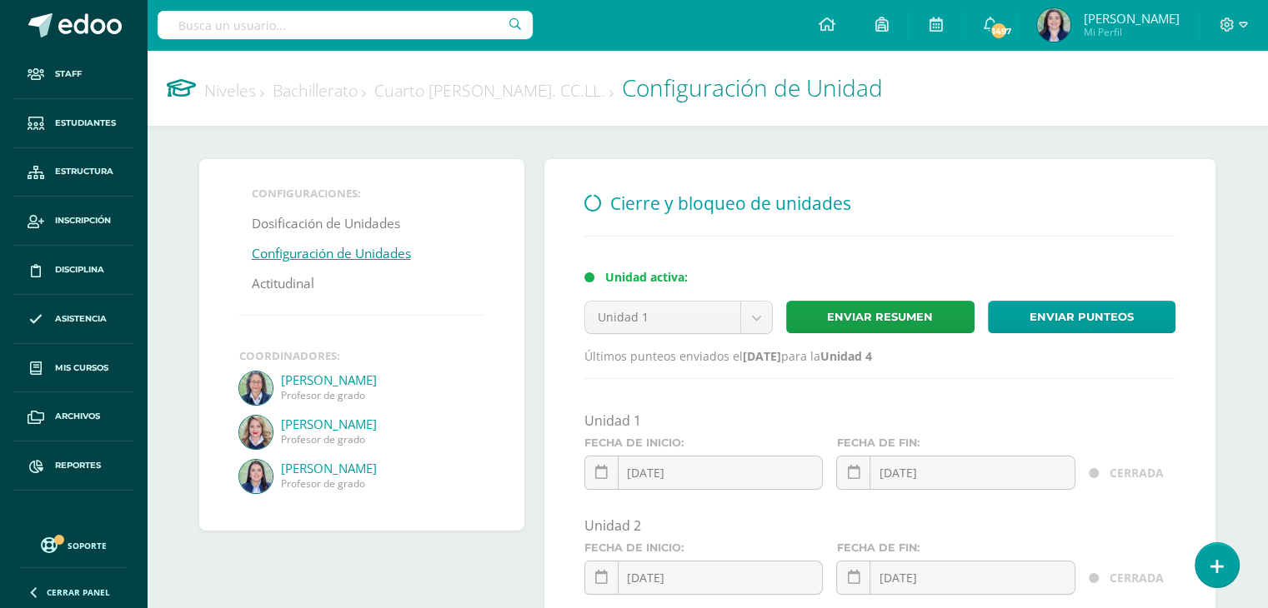
click at [327, 18] on input "text" at bounding box center [345, 25] width 375 height 28
type input "alison palencia"
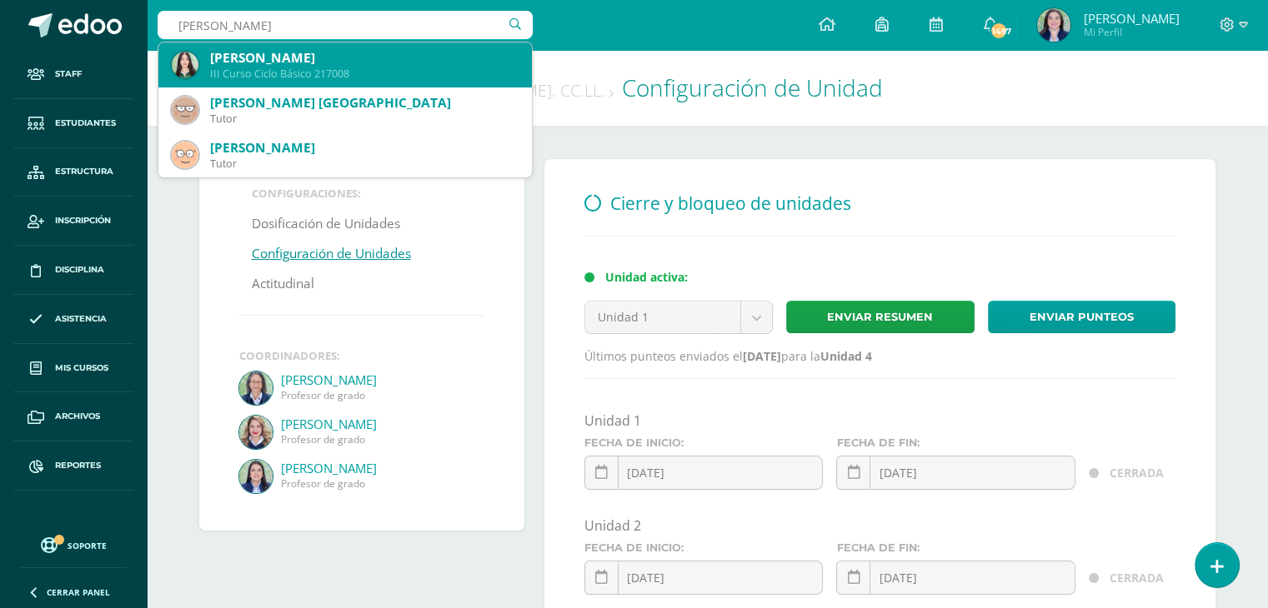
click at [326, 64] on div "Alisson Sofía Palencia Batres" at bounding box center [364, 58] width 308 height 18
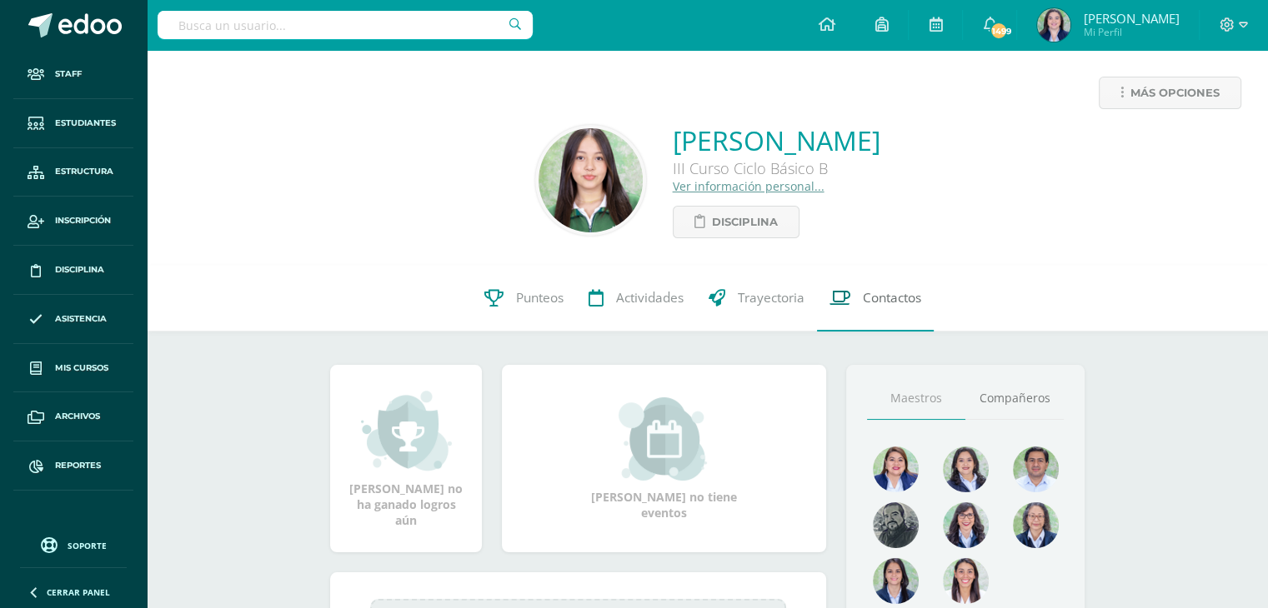
click at [909, 317] on link "Contactos" at bounding box center [875, 298] width 117 height 67
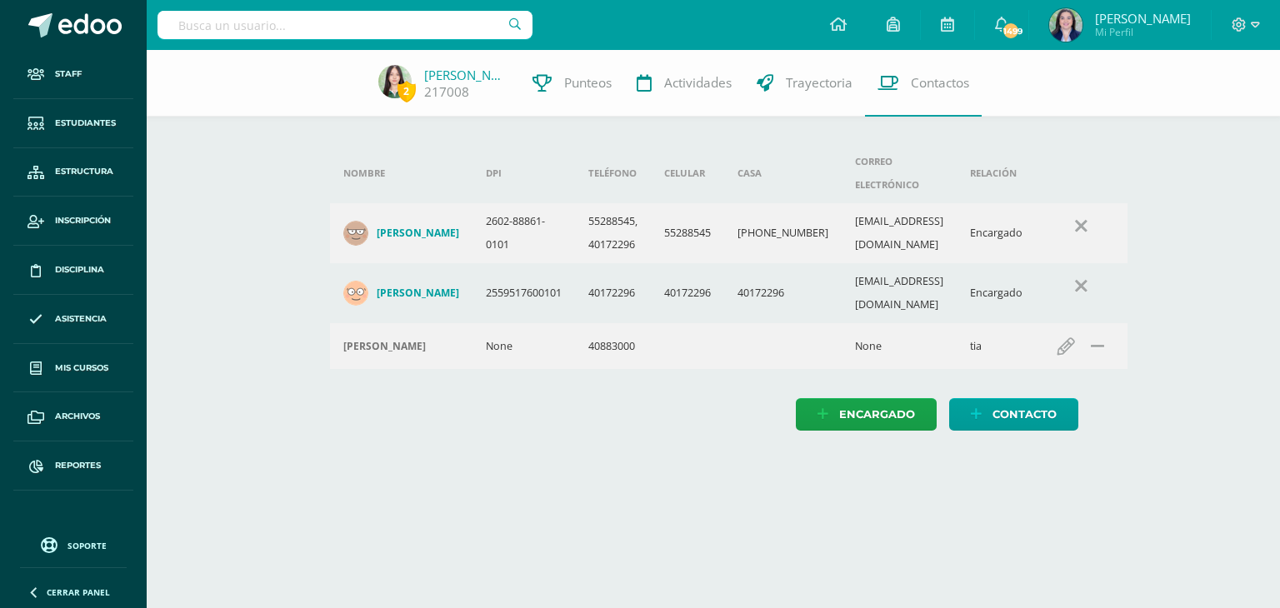
click at [402, 287] on h4 "[PERSON_NAME]" at bounding box center [418, 293] width 83 height 13
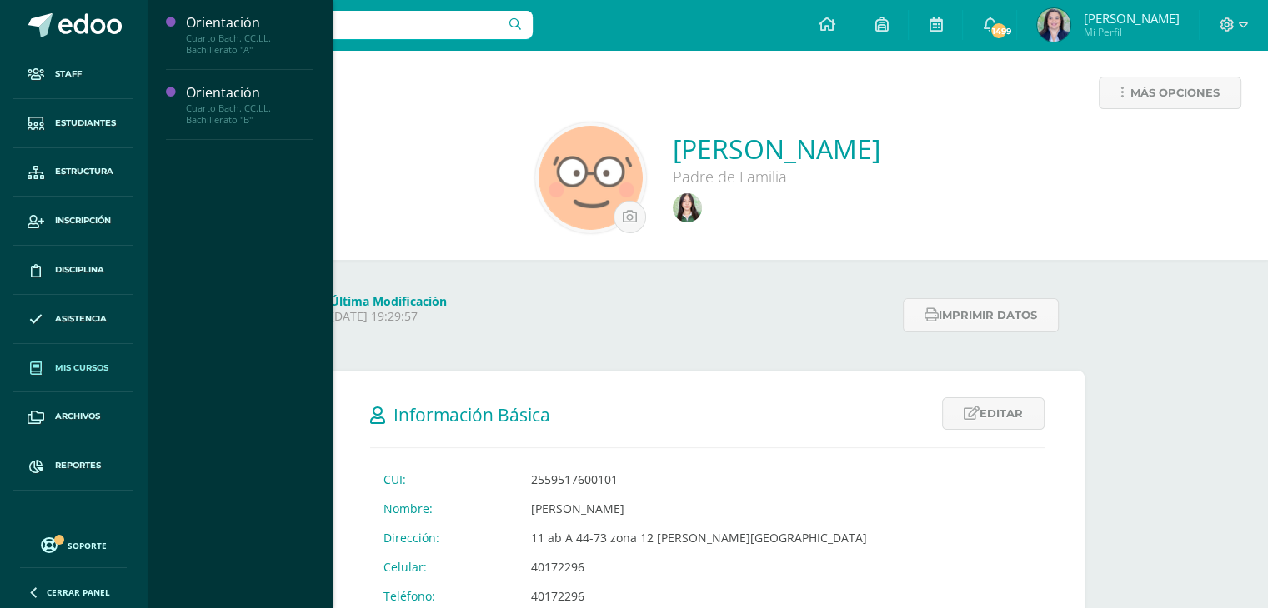
click at [60, 368] on span "Mis cursos" at bounding box center [81, 368] width 53 height 13
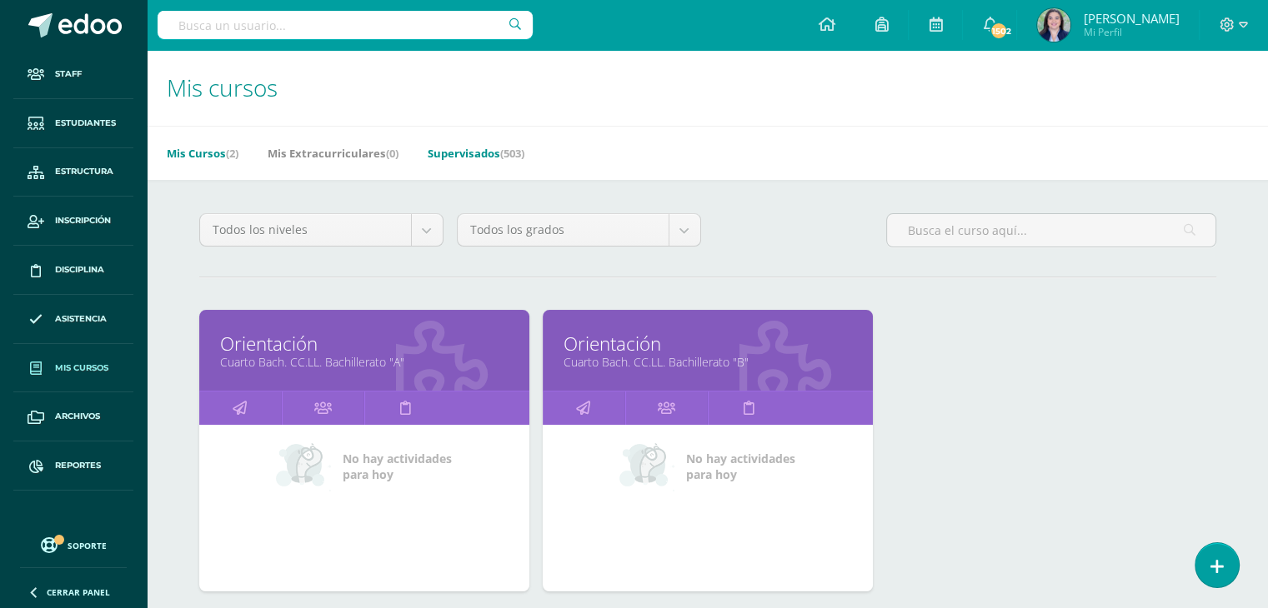
click at [470, 157] on link "Supervisados (503)" at bounding box center [476, 153] width 97 height 27
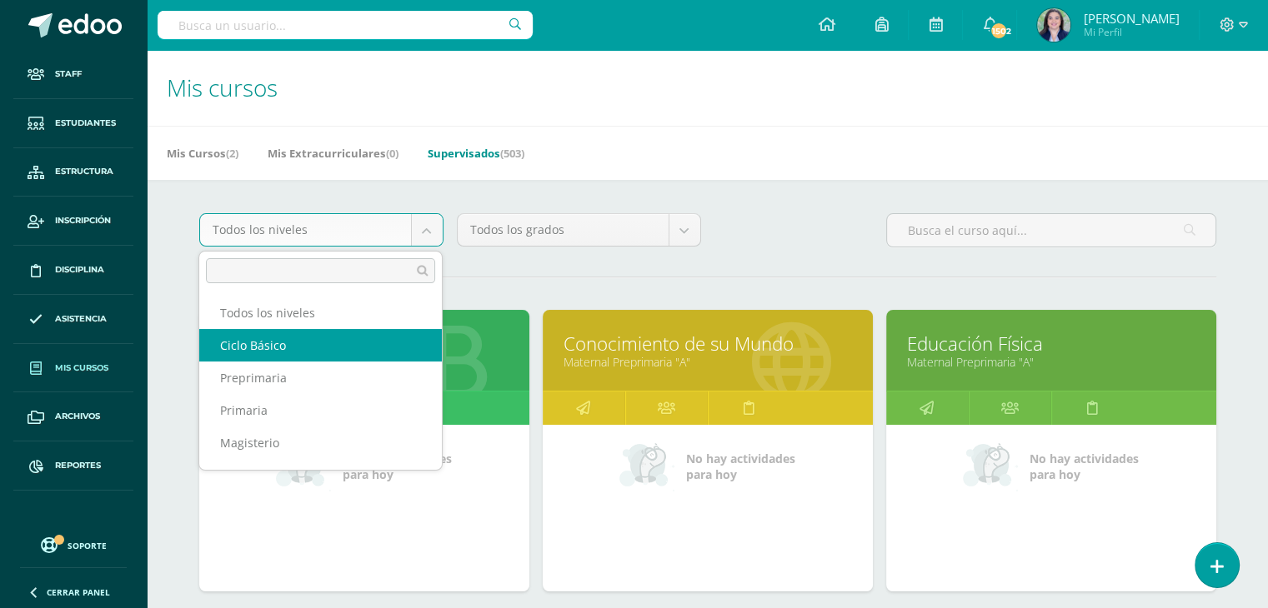
select select "7"
